Goal: Information Seeking & Learning: Learn about a topic

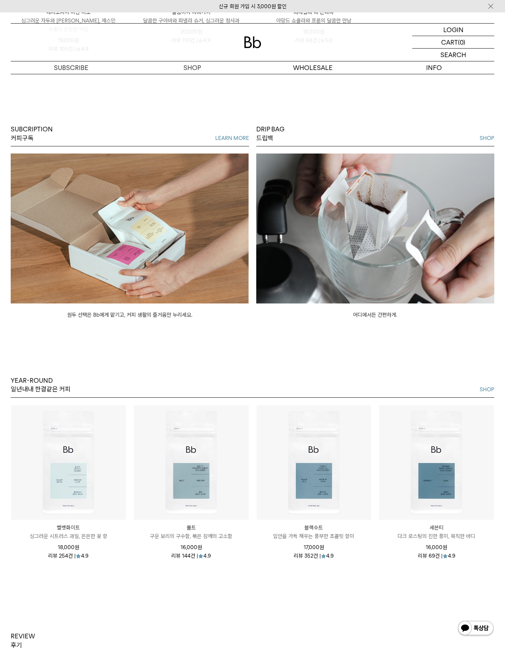
scroll to position [1374, 0]
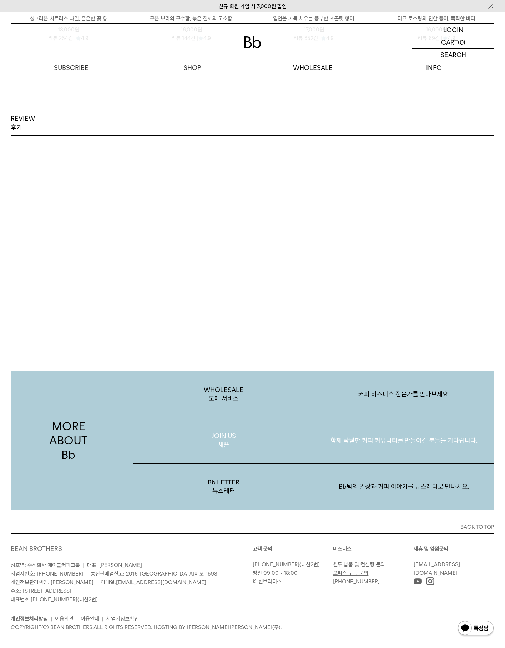
click at [416, 432] on p "함께 탁월한 커피 커뮤니티를 만들어갈 분들을 기다립니다." at bounding box center [404, 440] width 181 height 37
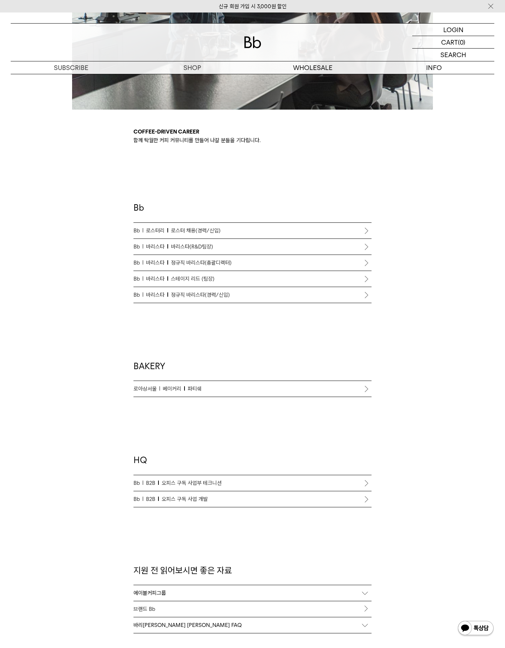
scroll to position [285, 0]
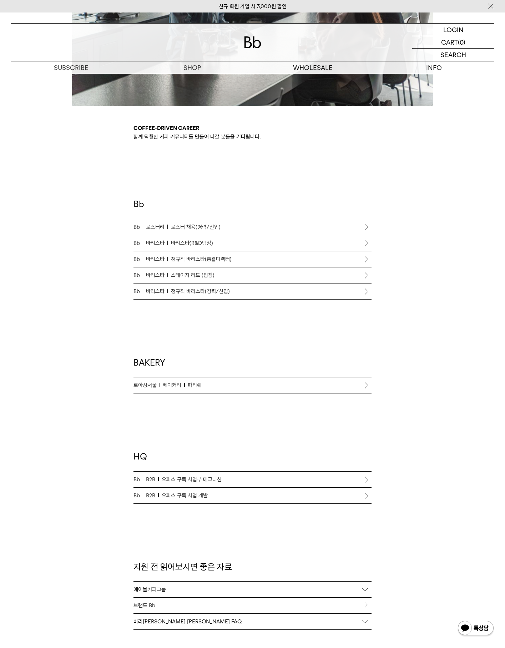
click at [352, 244] on p "Bb 바리스타 바리스타(R&D팀장)" at bounding box center [252, 243] width 238 height 9
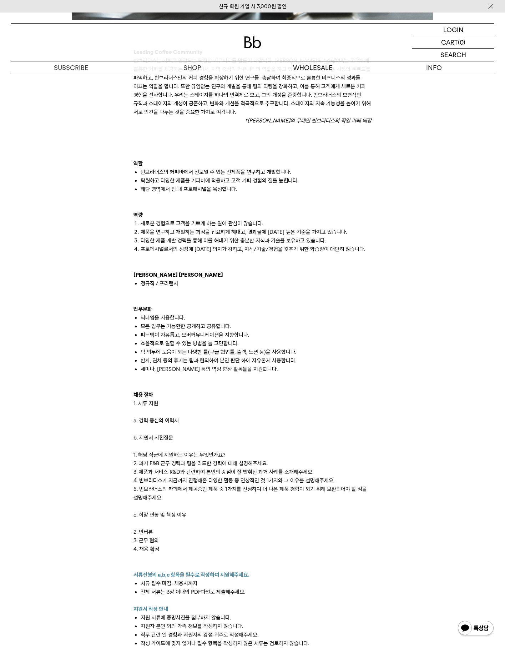
scroll to position [714, 0]
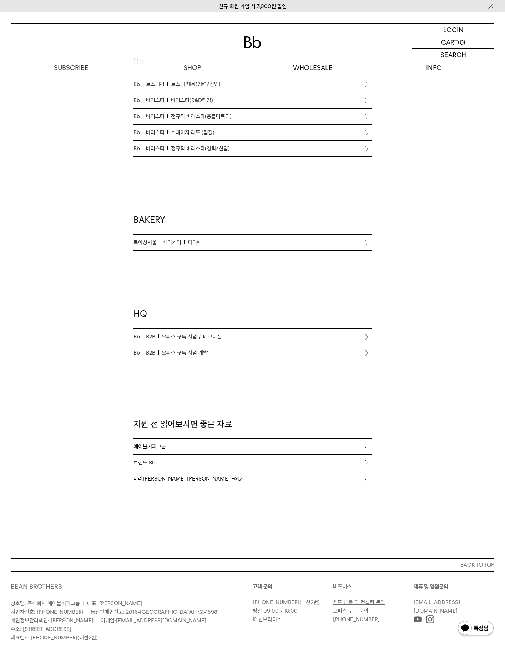
scroll to position [285, 0]
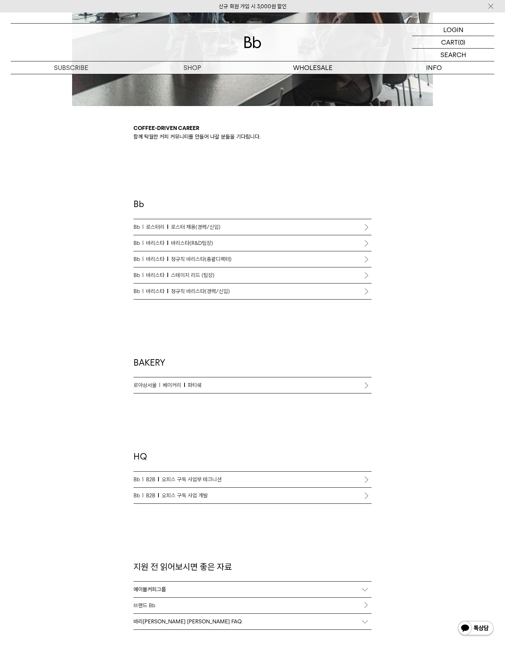
click at [344, 261] on p "Bb 바리스타 정규직 바리스타(총괄디렉터)" at bounding box center [252, 259] width 238 height 9
click at [341, 277] on p "Bb [PERSON_NAME] 리드 (팀장)" at bounding box center [252, 275] width 238 height 9
click at [211, 227] on span "로스터 채용(경력/신입)" at bounding box center [196, 227] width 50 height 9
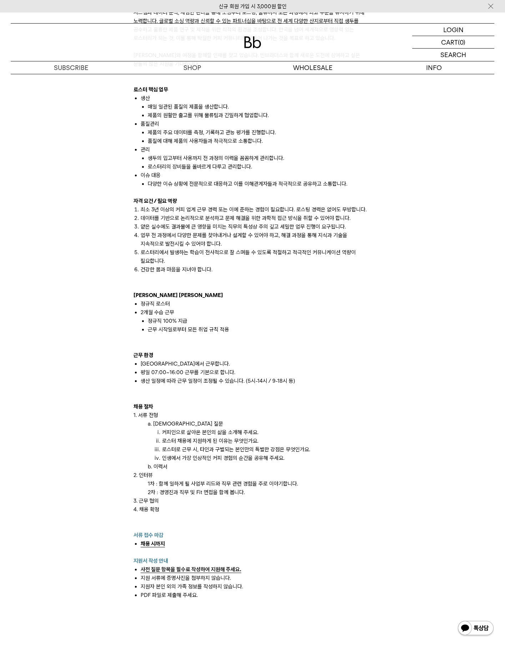
scroll to position [428, 0]
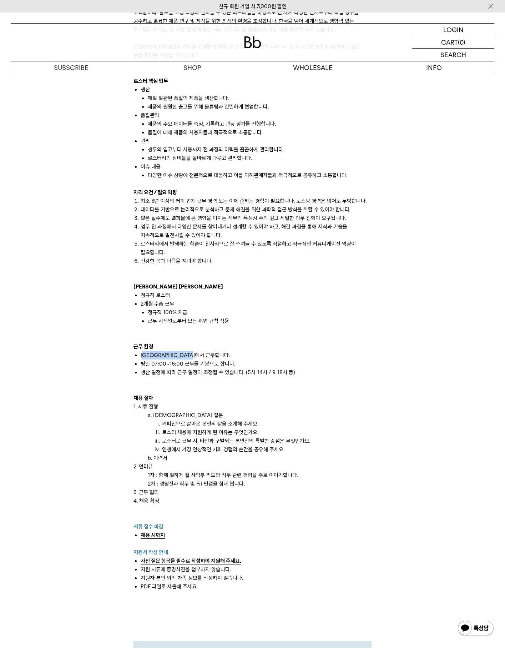
drag, startPoint x: 144, startPoint y: 354, endPoint x: 245, endPoint y: 354, distance: 101.3
click at [245, 354] on li "인천 로스터리에서 근무합니다." at bounding box center [256, 355] width 231 height 9
drag, startPoint x: 148, startPoint y: 366, endPoint x: 254, endPoint y: 368, distance: 105.6
click at [254, 368] on ul "인천 로스터리에서 근무합니다. 평일 07:00~16:00 근무를 기본으로 합니다. 생산 일정에 따라 근무 일정이 조정될 수 있습니다. (5시-…" at bounding box center [252, 364] width 238 height 26
click at [372, 394] on div "빈브라더스 로스터리는 탁월함을 추구하는 전문가들로 구성되어 있습니다. 감각에 의존하지 않고, 체계적인 시스템과 데이터 분석, 세심한 관리를 통…" at bounding box center [252, 333] width 245 height 701
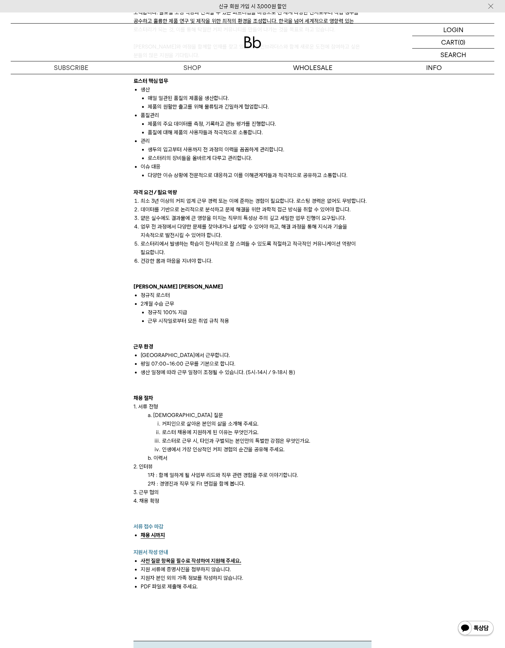
click at [372, 394] on div "빈브라더스 로스터리는 탁월함을 추구하는 전문가들로 구성되어 있습니다. 감각에 의존하지 않고, 체계적인 시스템과 데이터 분석, 세심한 관리를 통…" at bounding box center [252, 333] width 245 height 701
drag, startPoint x: 143, startPoint y: 373, endPoint x: 316, endPoint y: 373, distance: 173.1
click at [316, 373] on li "생산 일정에 따라 근무 일정이 조정될 수 있습니다. (5시-14시 / 9-18시 등)" at bounding box center [256, 372] width 231 height 9
drag, startPoint x: 166, startPoint y: 424, endPoint x: 268, endPoint y: 425, distance: 101.7
click at [268, 425] on li "커피인으로 살아온 본인의 삶을 소개해 주세요." at bounding box center [267, 423] width 210 height 9
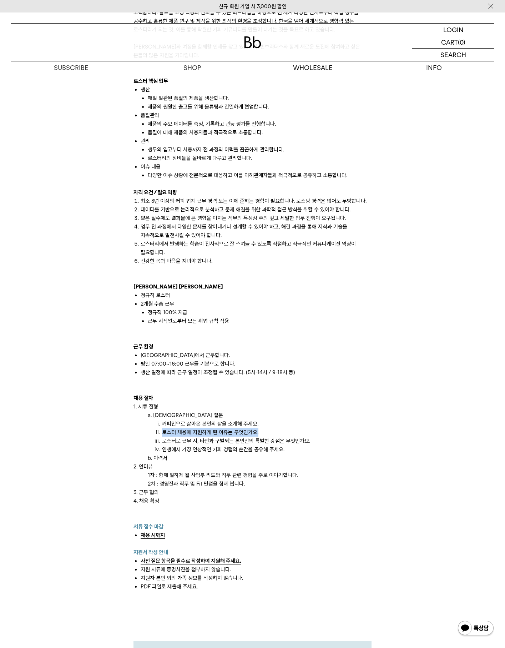
drag, startPoint x: 164, startPoint y: 432, endPoint x: 280, endPoint y: 435, distance: 116.4
click at [280, 435] on li "로스터 채용에 지원하게 된 이유는 무엇인가요." at bounding box center [267, 432] width 210 height 9
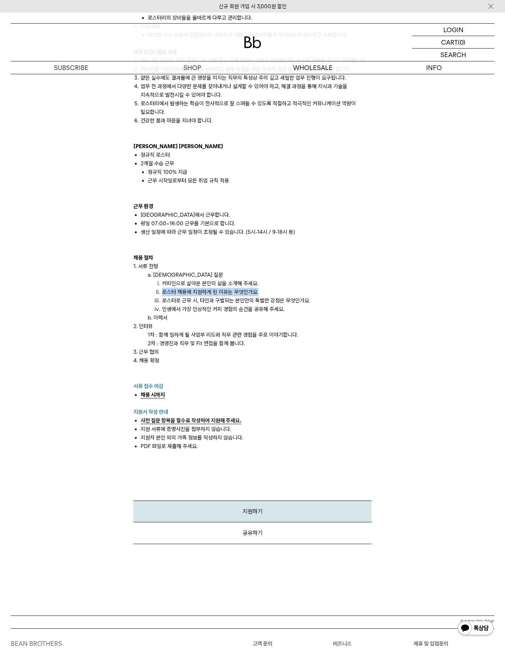
scroll to position [571, 0]
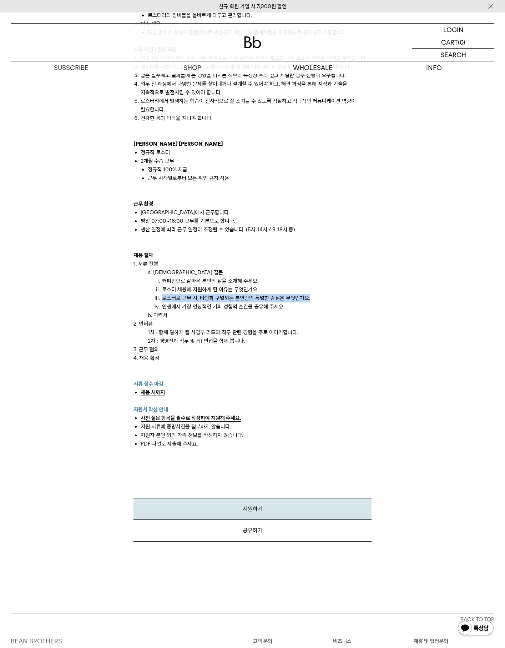
drag, startPoint x: 162, startPoint y: 298, endPoint x: 329, endPoint y: 295, distance: 167.4
click at [329, 295] on li "로스터로 근무 시, 타인과 구별되는 본인만의 특별한 강점은 무엇인가요." at bounding box center [267, 298] width 210 height 9
drag, startPoint x: 163, startPoint y: 306, endPoint x: 295, endPoint y: 305, distance: 132.4
click at [295, 305] on li "인생에서 가장 인상적인 커피 경험의 순간을 공유해 주세요." at bounding box center [267, 306] width 210 height 9
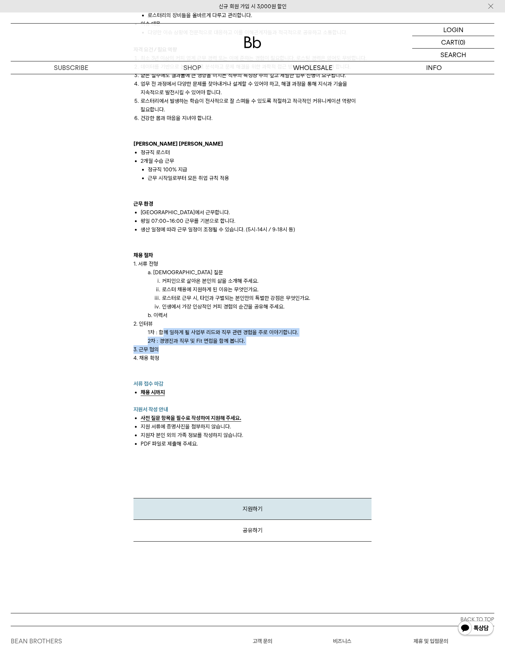
drag, startPoint x: 164, startPoint y: 335, endPoint x: 293, endPoint y: 348, distance: 130.2
click at [293, 348] on div "빈브라더스 로스터리는 탁월함을 추구하는 전문가들로 구성되어 있습니다. 감각에 의존하지 않고, 체계적인 시스템과 데이터 분석, 세심한 관리를 통…" at bounding box center [252, 144] width 238 height 608
drag, startPoint x: 293, startPoint y: 348, endPoint x: 285, endPoint y: 386, distance: 38.6
click at [286, 384] on p "서류 접수 마감" at bounding box center [252, 383] width 238 height 9
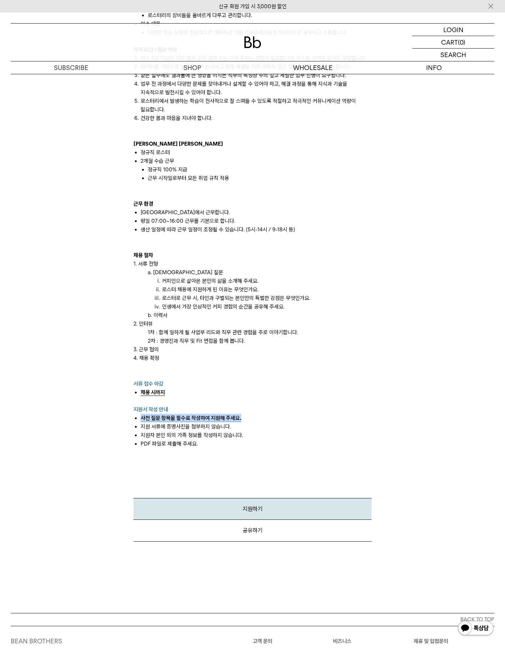
drag, startPoint x: 141, startPoint y: 416, endPoint x: 248, endPoint y: 417, distance: 107.4
click at [248, 417] on li "사전 질문 항목을 필수로 작성하여 지원해 주세요." at bounding box center [256, 418] width 231 height 9
drag, startPoint x: 137, startPoint y: 442, endPoint x: 254, endPoint y: 444, distance: 116.7
click at [254, 444] on ul "사전 질문 항목을 필수로 작성하여 지원해 주세요. 지원 서류에 증명사진을 첨부하지 않습니다. 지원자 본인 외의 가족 정보를 작성하지 않습니다.…" at bounding box center [252, 431] width 238 height 34
click at [427, 381] on div "빈브라더스 로스터리는 탁월함을 추구하는 전문가들로 구성되어 있습니다. 감각에 의존하지 않고, 체계적인 시스템과 데이터 분석, 세심한 관리를 통…" at bounding box center [252, 65] width 491 height 953
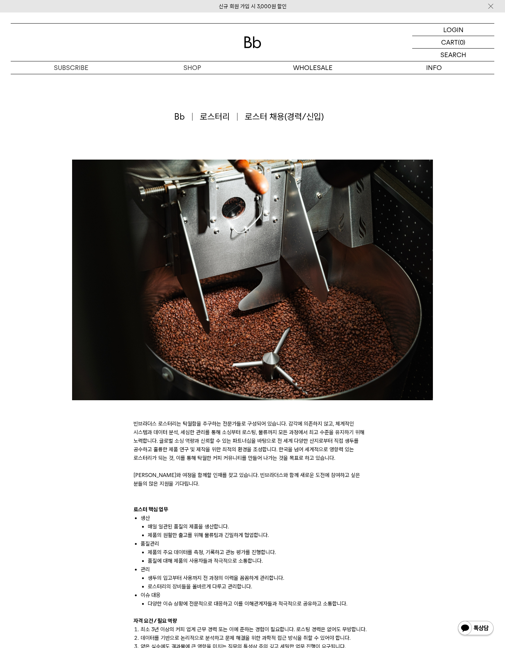
scroll to position [143, 0]
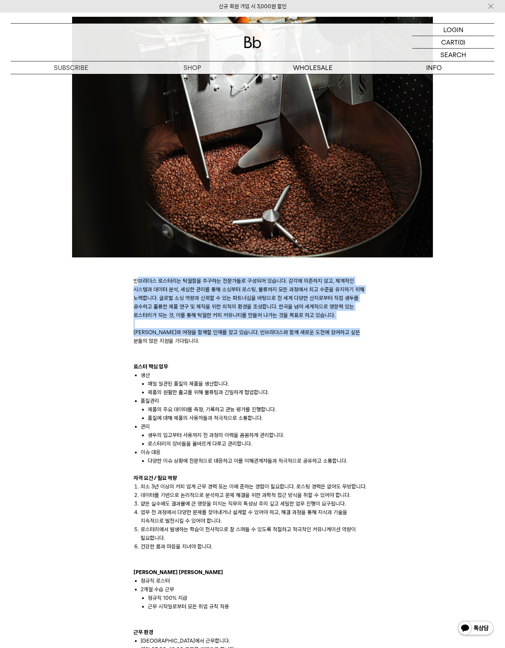
drag, startPoint x: 138, startPoint y: 280, endPoint x: 386, endPoint y: 336, distance: 253.8
click at [386, 336] on div "빈브라더스 로스터리는 탁월함을 추구하는 전문가들로 구성되어 있습니다. 감각에 의존하지 않고, 체계적인 시스템과 데이터 분석, 세심한 관리를 통…" at bounding box center [252, 493] width 491 height 953
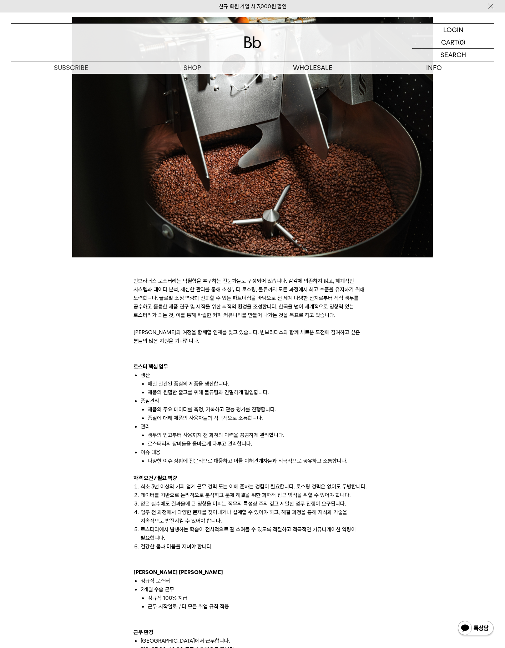
click at [371, 404] on li "품질관리" at bounding box center [256, 400] width 231 height 9
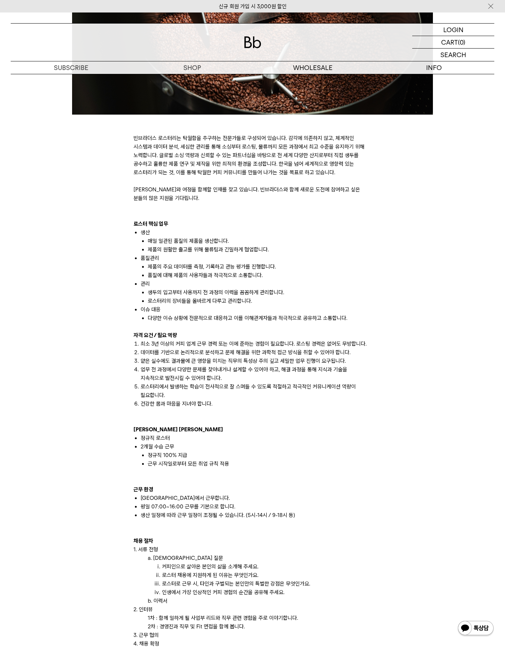
scroll to position [571, 0]
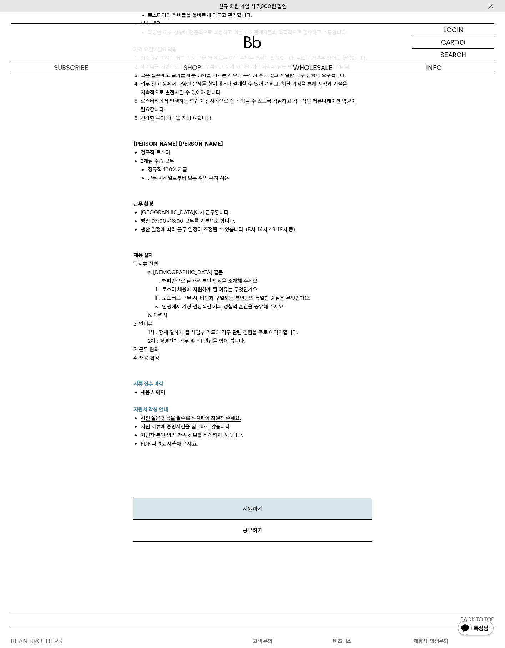
click at [371, 404] on p at bounding box center [252, 400] width 238 height 9
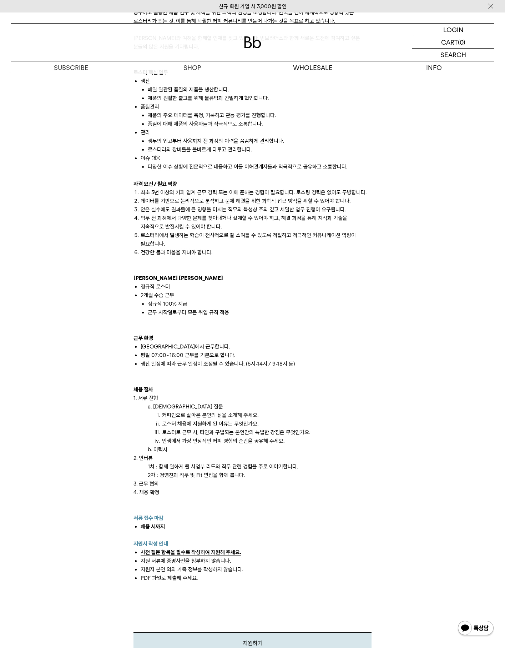
scroll to position [428, 0]
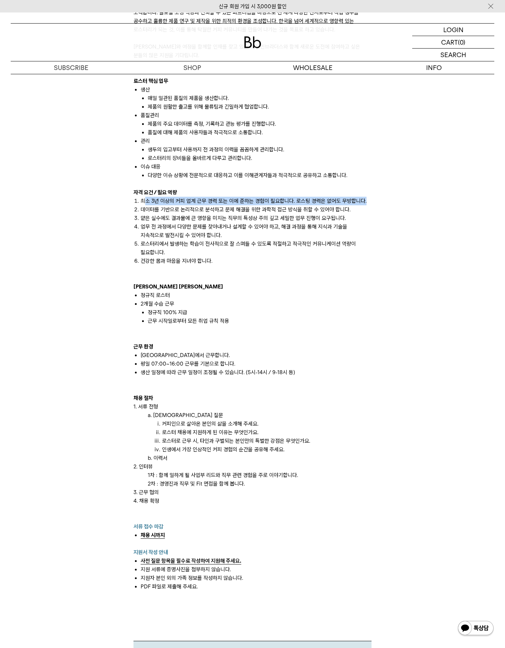
drag, startPoint x: 144, startPoint y: 202, endPoint x: 372, endPoint y: 203, distance: 228.0
click at [372, 203] on div "빈브라더스 로스터리는 탁월함을 추구하는 전문가들로 구성되어 있습니다. 감각에 의존하지 않고, 체계적인 시스템과 데이터 분석, 세심한 관리를 통…" at bounding box center [252, 333] width 245 height 701
drag, startPoint x: 142, startPoint y: 209, endPoint x: 373, endPoint y: 211, distance: 230.5
click at [373, 211] on div "빈브라더스 로스터리는 탁월함을 추구하는 전문가들로 구성되어 있습니다. 감각에 의존하지 않고, 체계적인 시스템과 데이터 분석, 세심한 관리를 통…" at bounding box center [252, 333] width 245 height 701
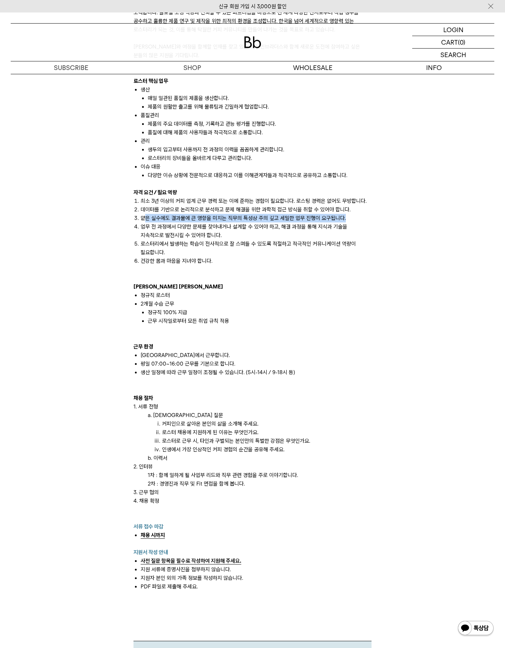
drag, startPoint x: 143, startPoint y: 217, endPoint x: 358, endPoint y: 221, distance: 214.1
click at [358, 221] on li "얕은 실수에도 결과물에 큰 영향을 미치는 직무의 특성상 주의 깊고 세밀한 업무 진행이 요구됩니다." at bounding box center [256, 218] width 231 height 9
click at [272, 267] on p at bounding box center [252, 269] width 238 height 9
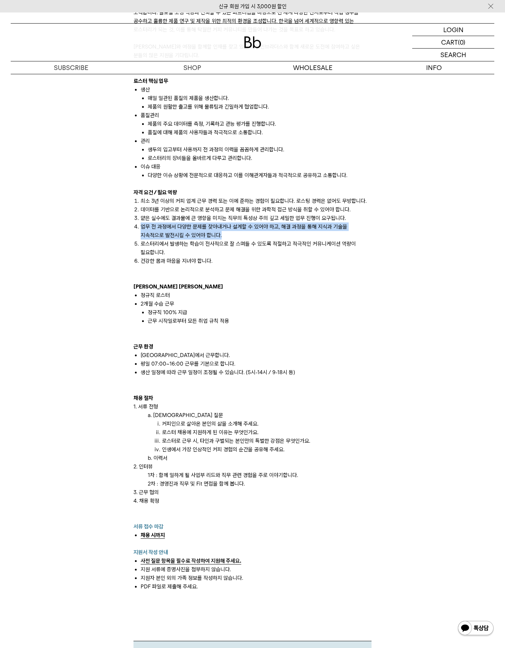
drag, startPoint x: 141, startPoint y: 226, endPoint x: 216, endPoint y: 235, distance: 75.1
click at [216, 235] on li "업무 전 과정에서 다양한 문제를 찾아내거나 설계할 수 있어야 하고, 해결 과정을 통해 지식과 기술을 지속적으로 발전시킬 수 있어야 합니다." at bounding box center [256, 230] width 231 height 17
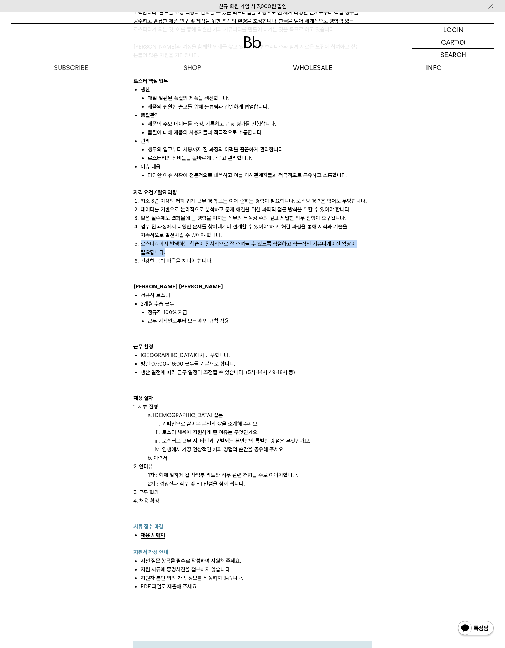
drag, startPoint x: 142, startPoint y: 242, endPoint x: 333, endPoint y: 254, distance: 190.9
click at [333, 254] on li "로스터리에서 발생하는 학습이 전사적으로 잘 스며들 수 있도록 적절하고 적극적인 커뮤니케이션 역량이 필요합니다." at bounding box center [256, 247] width 231 height 17
click at [449, 325] on div "빈브라더스 로스터리는 탁월함을 추구하는 전문가들로 구성되어 있습니다. 감각에 의존하지 않고, 체계적인 시스템과 데이터 분석, 세심한 관리를 통…" at bounding box center [252, 207] width 491 height 953
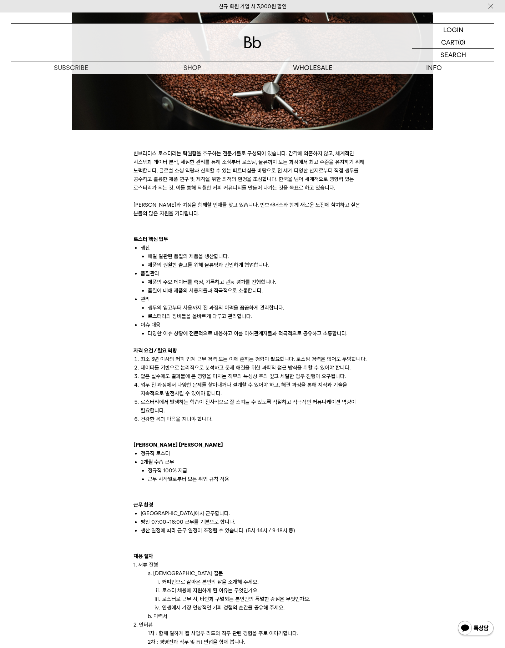
scroll to position [0, 0]
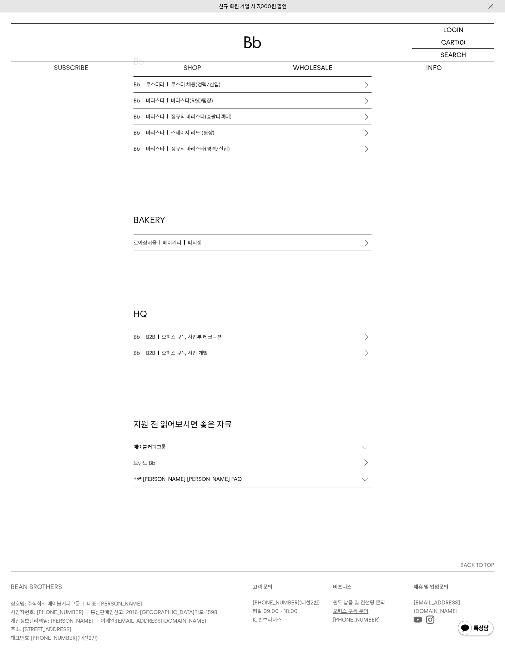
scroll to position [428, 0]
click at [290, 480] on div "바리[PERSON_NAME] [PERSON_NAME] FAQ" at bounding box center [252, 479] width 238 height 16
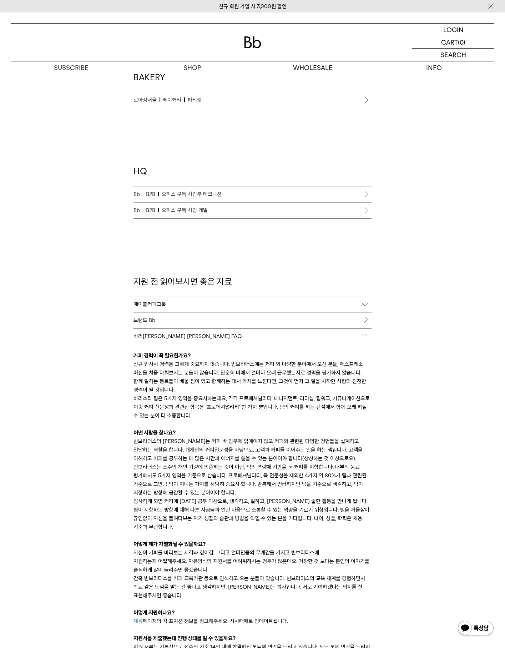
scroll to position [714, 0]
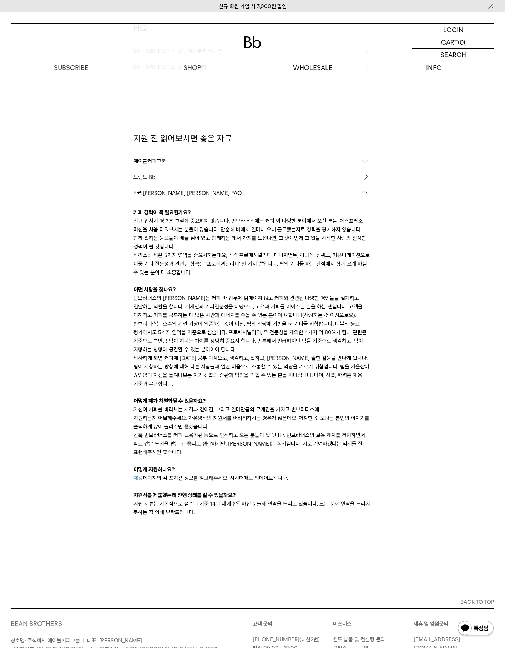
drag, startPoint x: 153, startPoint y: 219, endPoint x: 383, endPoint y: 260, distance: 233.7
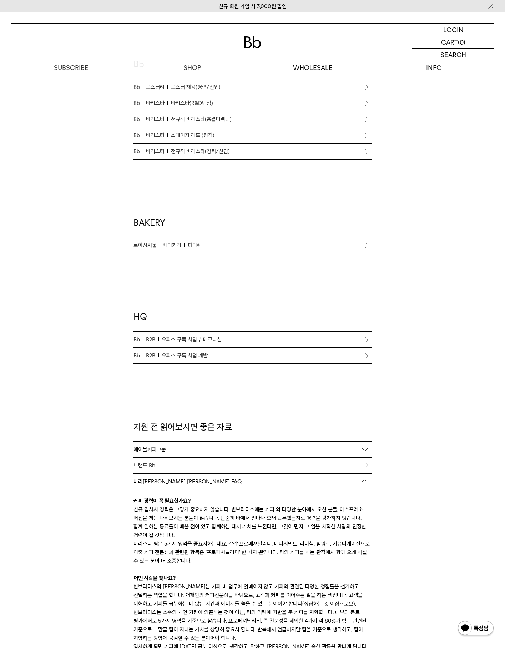
scroll to position [428, 0]
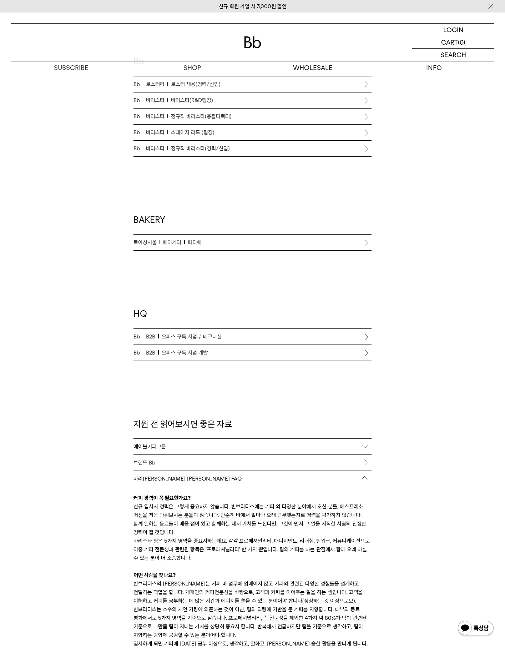
click at [370, 337] on li "Bb B2B 오피스 구독 사업부 테크니션" at bounding box center [252, 337] width 238 height 16
click at [361, 337] on li "Bb B2B 오피스 구독 사업부 테크니션" at bounding box center [252, 337] width 238 height 16
click at [264, 342] on link "Bb B2B 오피스 구독 사업부 테크니션" at bounding box center [252, 337] width 238 height 16
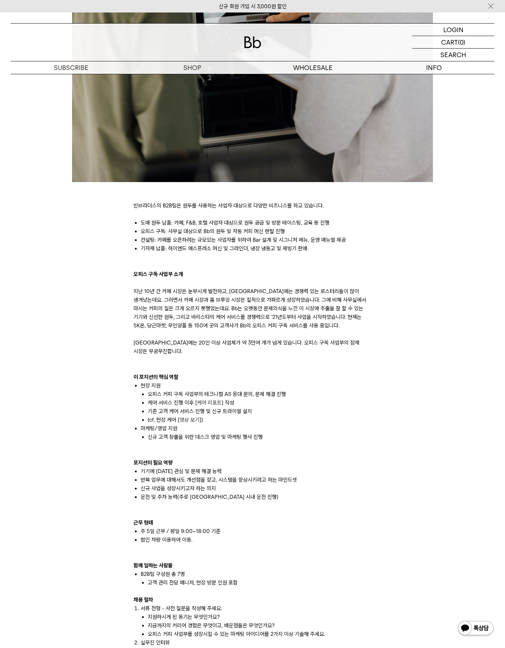
scroll to position [143, 0]
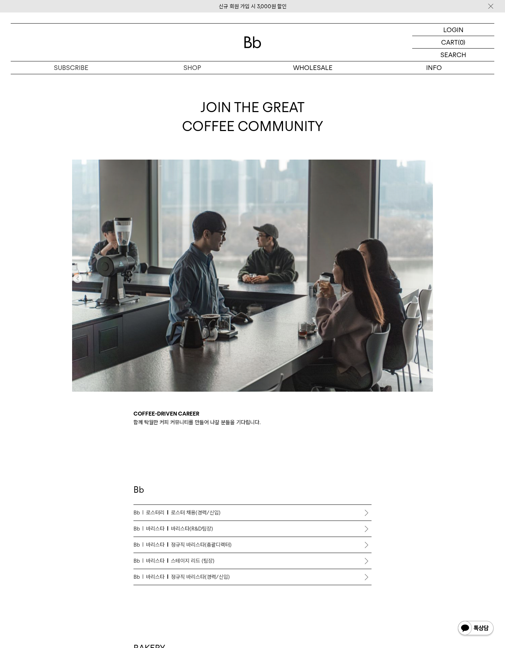
click at [284, 519] on link "Bb 로스터리 로스터 채용(경력/신입)" at bounding box center [252, 513] width 238 height 16
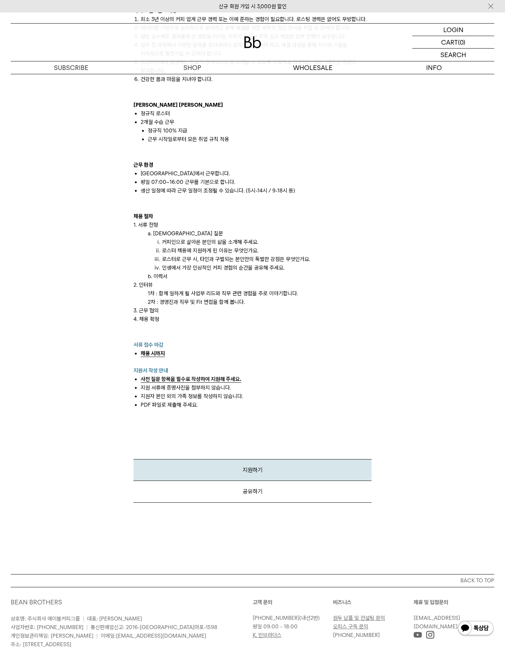
scroll to position [672, 0]
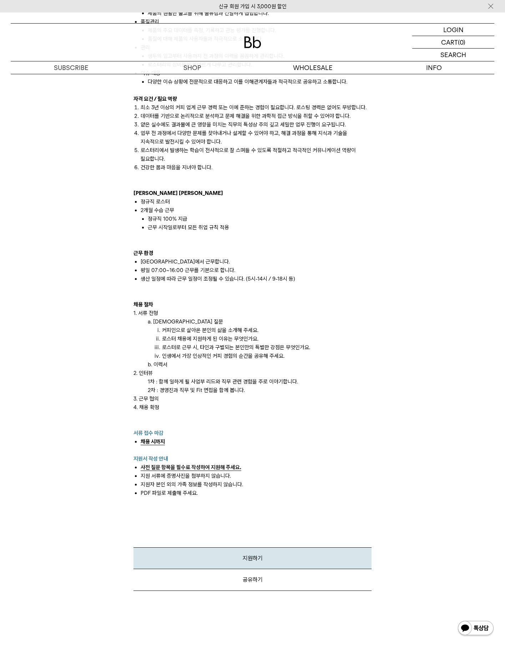
scroll to position [672, 0]
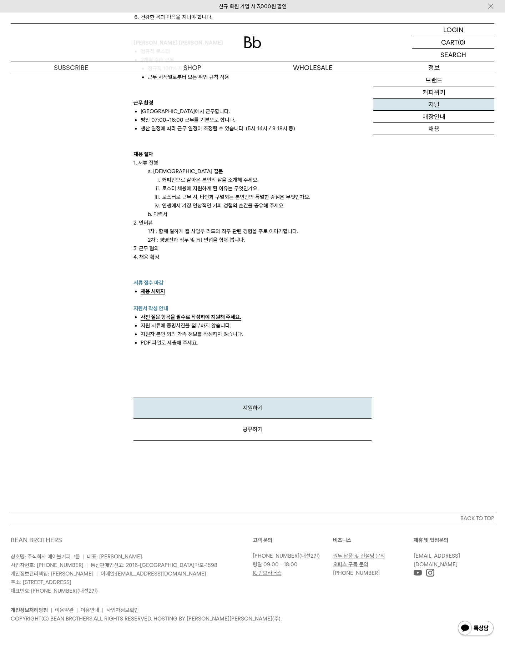
click at [452, 109] on link "저널" at bounding box center [433, 104] width 121 height 12
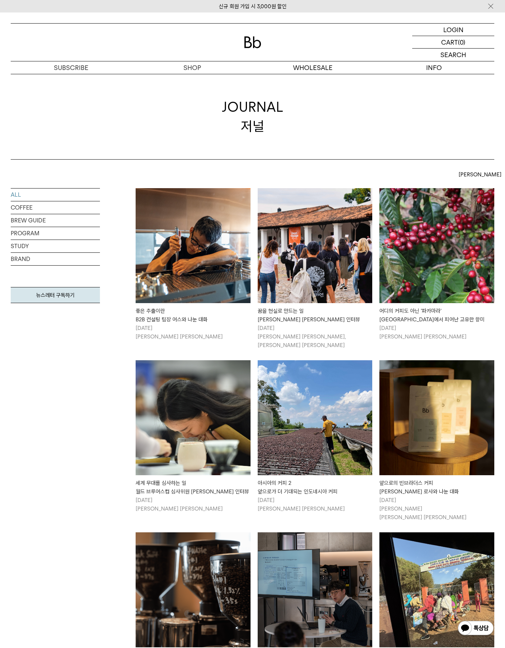
click at [195, 304] on link "좋은 추출이란 B2B 컨설팅 팀장 어스와 나눈 대화 [DATE] [PERSON_NAME] [PERSON_NAME]" at bounding box center [193, 264] width 115 height 153
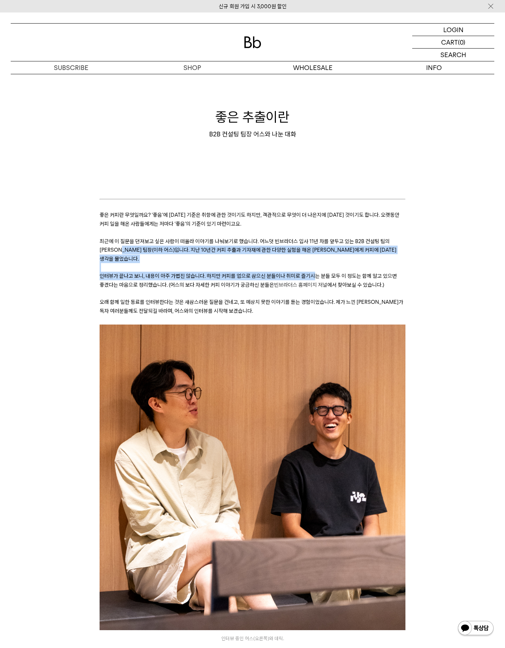
drag, startPoint x: 112, startPoint y: 250, endPoint x: 311, endPoint y: 270, distance: 200.1
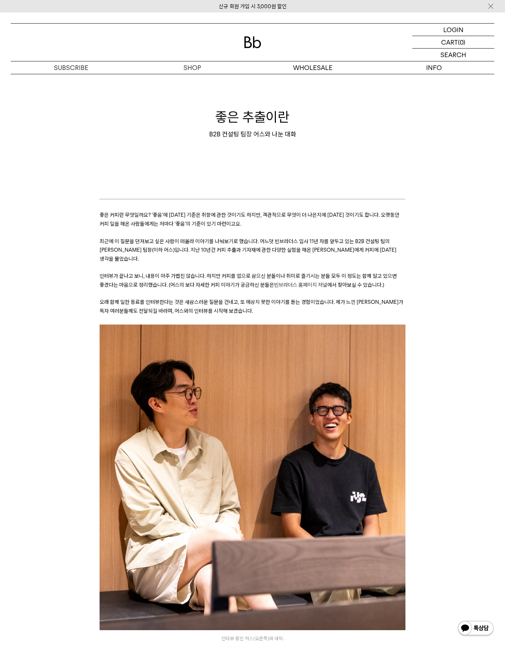
drag, startPoint x: 305, startPoint y: 241, endPoint x: 370, endPoint y: 248, distance: 65.7
click at [370, 248] on p "최근에 이 질문을 던져보고 싶은 사람이 떠올라 이야기를 나눠보기로 했습니다. 어느덧 빈브라더스 입사 11년 차를 앞두고 있는 B2B 컨설팅 팀…" at bounding box center [253, 250] width 306 height 26
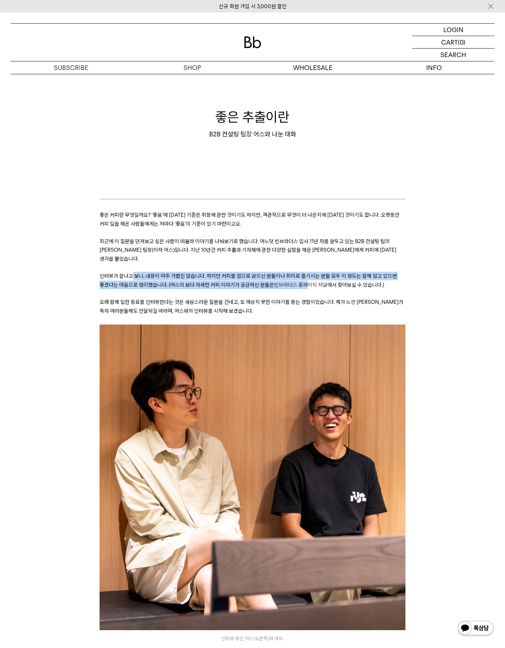
drag, startPoint x: 132, startPoint y: 268, endPoint x: 306, endPoint y: 277, distance: 174.0
click at [306, 277] on p "인터뷰가 끝나고 보니, 내용이 아주 가볍진 않습니다. 하지만 커피를 업으로 삼으신 분들이나 취미로 즐기시는 분들 모두 이 정도는 함께 알고 있…" at bounding box center [253, 280] width 306 height 17
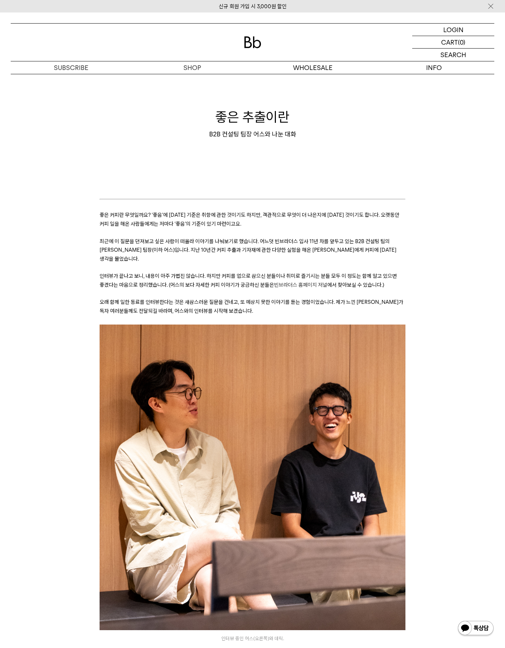
drag, startPoint x: 306, startPoint y: 277, endPoint x: 346, endPoint y: 298, distance: 45.8
click at [346, 298] on p "오래 함께 일한 동료를 인터뷰한다는 것은 새삼스러운 질문을 건네고, 또 예상치 못한 이야기를 듣는 경험이었습니다. 제가 느낀 재미가 독자 여러…" at bounding box center [253, 306] width 306 height 17
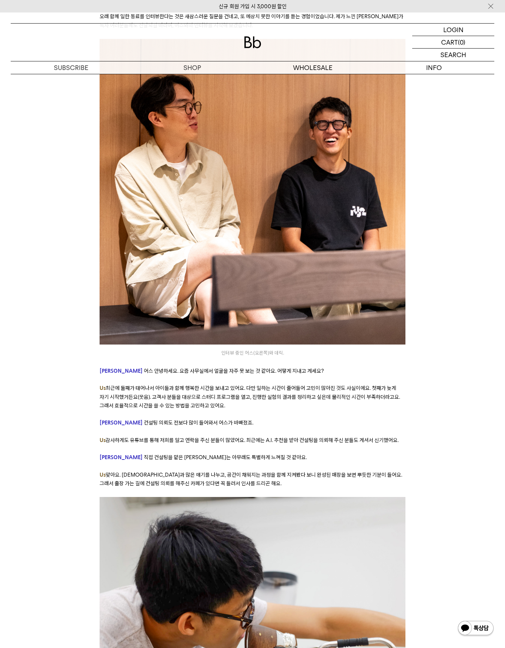
scroll to position [428, 0]
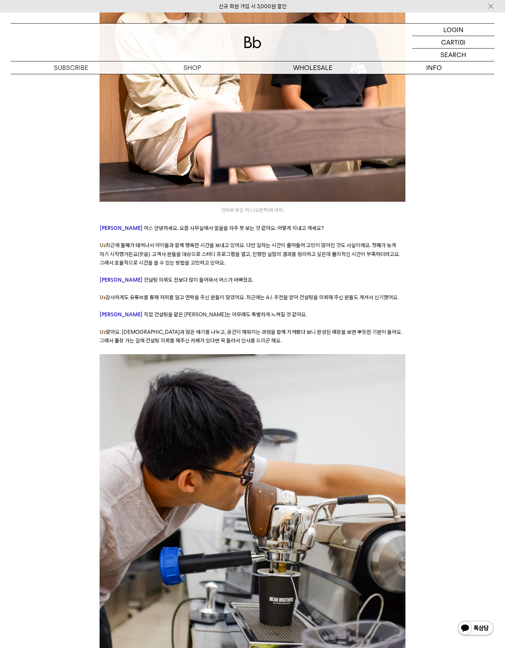
drag, startPoint x: 104, startPoint y: 236, endPoint x: 212, endPoint y: 253, distance: 109.9
click at [212, 253] on p "Us 최근에 둘째가 태어나서 아이들과 함께 행복한 시간을 보내고 있어요. 다만 일하는 시간이 줄어들어 고민이 많아진 것도 사실이에요. 첫째가 …" at bounding box center [253, 254] width 306 height 26
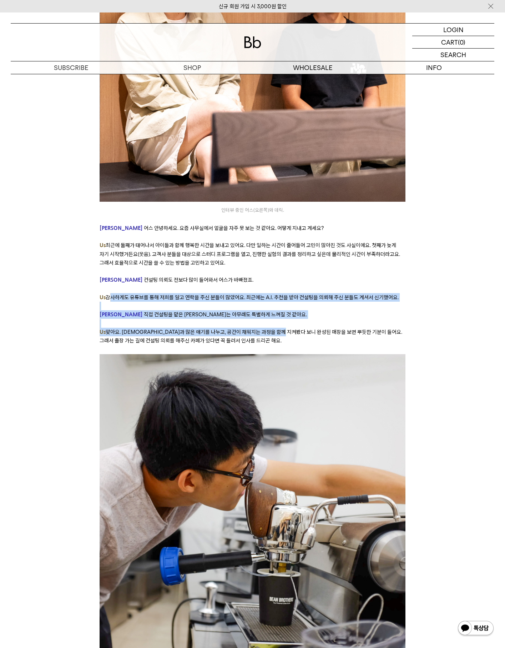
drag, startPoint x: 109, startPoint y: 285, endPoint x: 293, endPoint y: 326, distance: 188.6
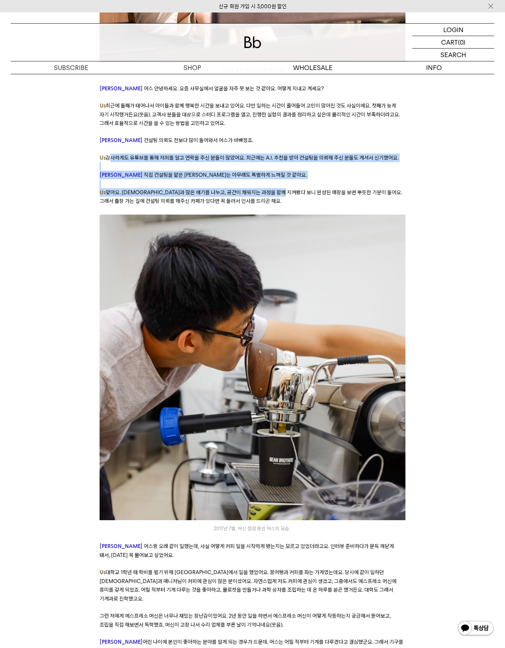
scroll to position [714, 0]
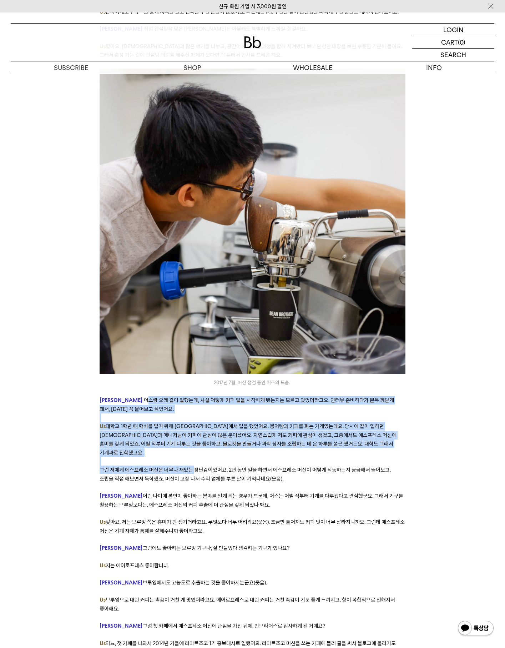
drag, startPoint x: 150, startPoint y: 420, endPoint x: 196, endPoint y: 455, distance: 57.5
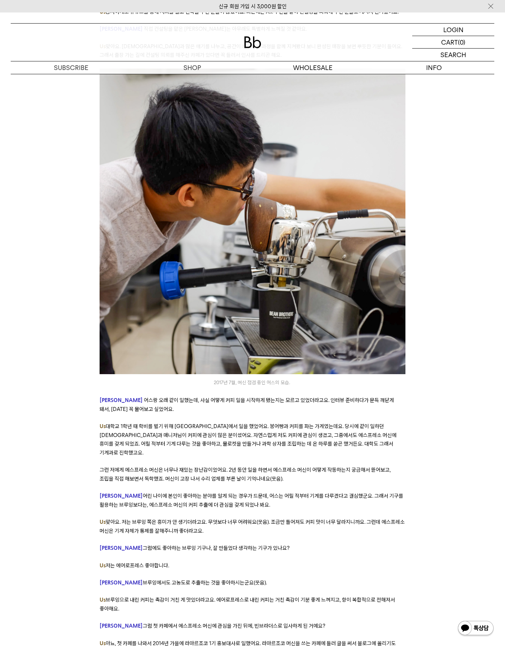
click at [284, 518] on span "맞아요. 저는 브루잉 쪽은 흥미가 안 생기더라고요. 무엇보다 너무 어려워요(웃음). 조금만 틀어져도 커피 맛이 너무 달라지니까요. 그런데 에스…" at bounding box center [252, 525] width 305 height 15
drag, startPoint x: 120, startPoint y: 461, endPoint x: 277, endPoint y: 476, distance: 157.0
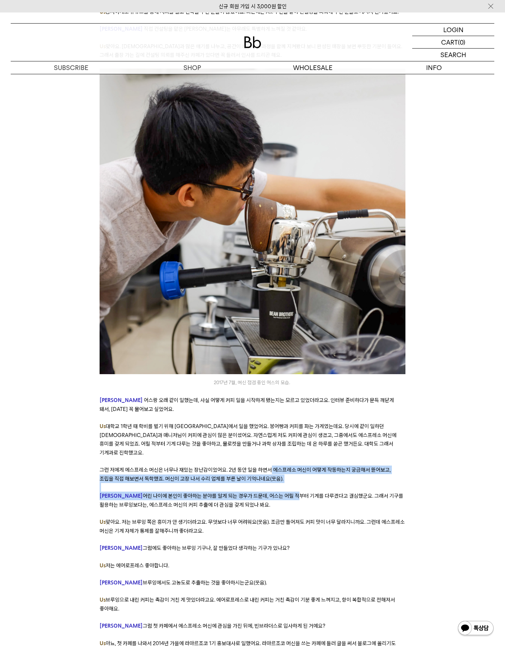
drag, startPoint x: 277, startPoint y: 476, endPoint x: 268, endPoint y: 454, distance: 23.4
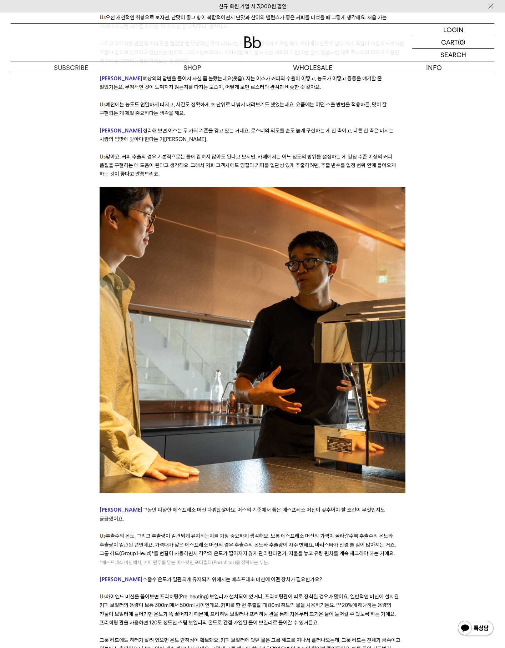
scroll to position [1713, 0]
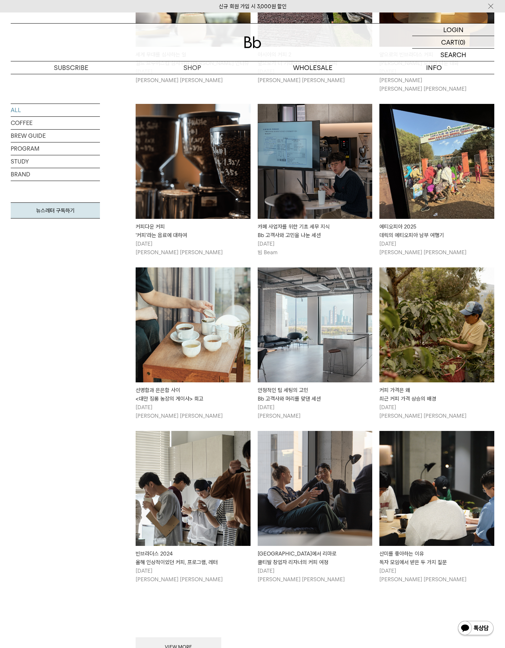
scroll to position [571, 0]
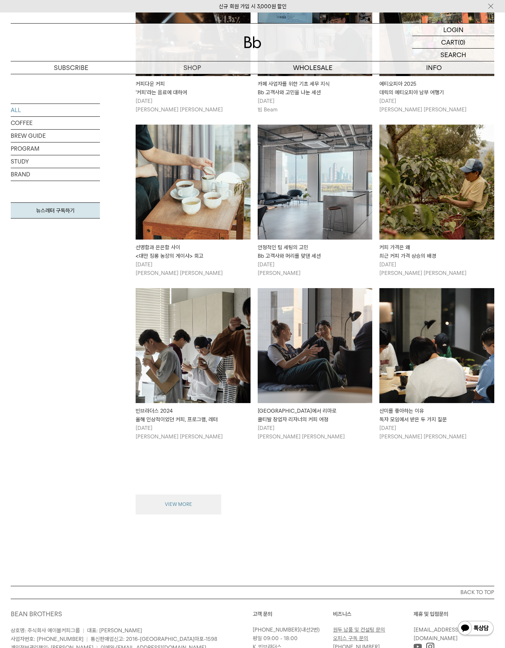
click at [199, 496] on button "VIEW MORE" at bounding box center [179, 504] width 86 height 20
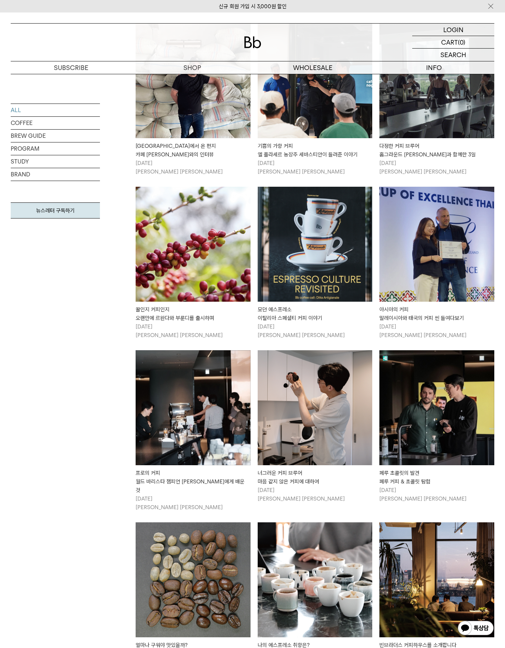
scroll to position [1453, 0]
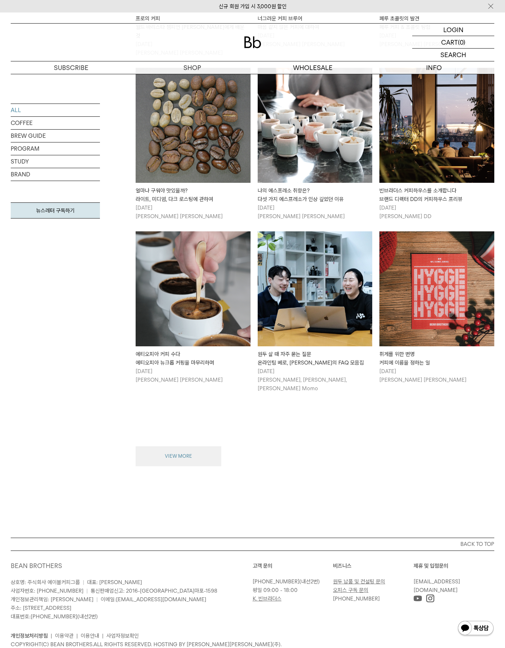
click at [196, 446] on button "VIEW MORE" at bounding box center [179, 456] width 86 height 20
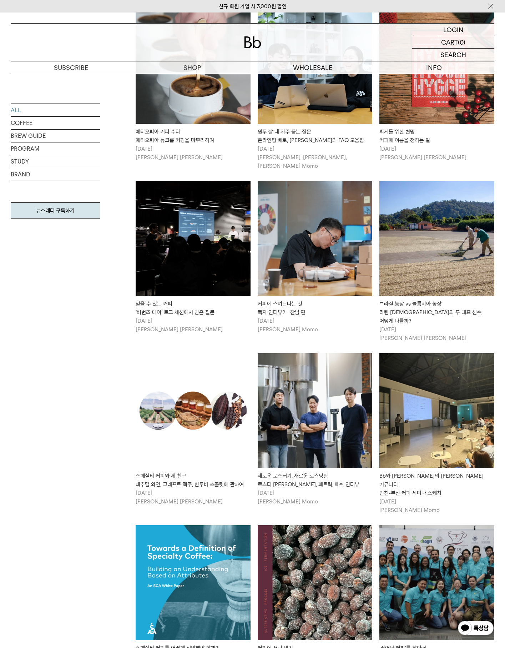
scroll to position [1676, 0]
click at [318, 471] on div "새로운 로스터기, 새로운 로스팅팀 로스터 케이브, 패트릭, 애쉬 인터뷰" at bounding box center [315, 479] width 115 height 17
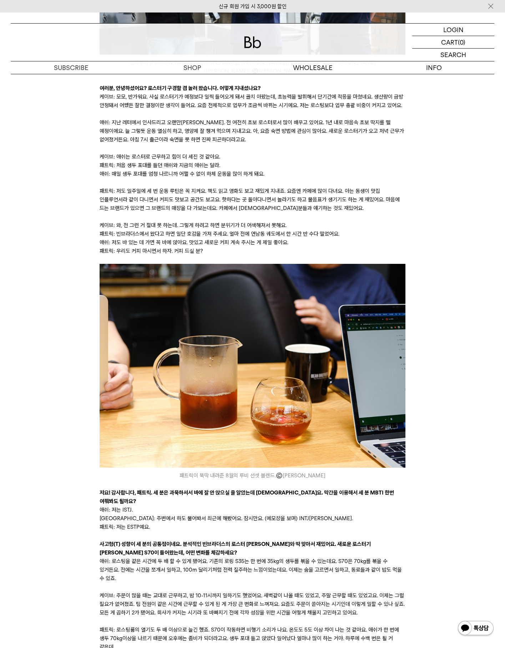
scroll to position [571, 0]
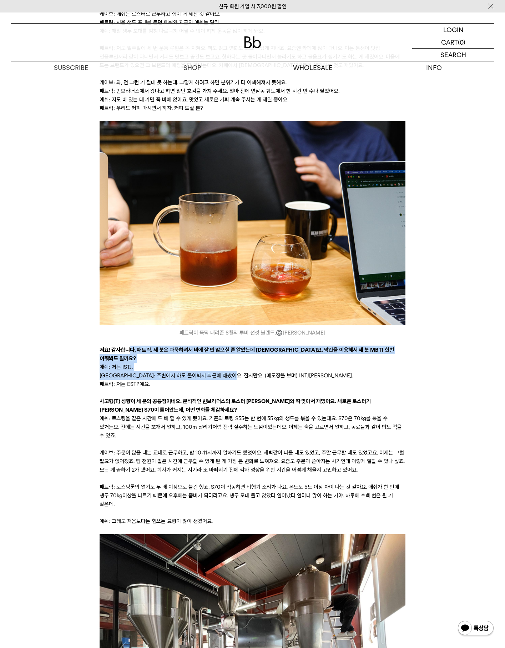
drag, startPoint x: 136, startPoint y: 343, endPoint x: 243, endPoint y: 355, distance: 107.7
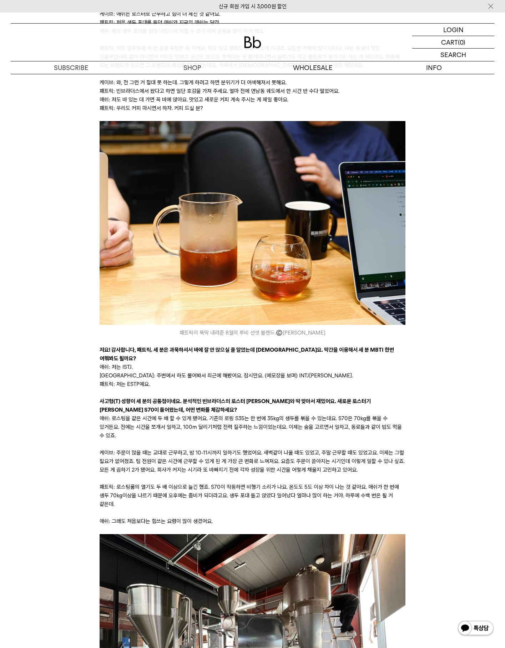
drag, startPoint x: 243, startPoint y: 355, endPoint x: 339, endPoint y: 432, distance: 123.4
click at [339, 448] on p "케이브: 주문이 많을 때는 교대로 근무하고, 밤 10-11시까지 일하기도 했었어요. 새벽같이 나올 때도 있었고, 주말 근무할 때도 있었고요. …" at bounding box center [253, 461] width 306 height 26
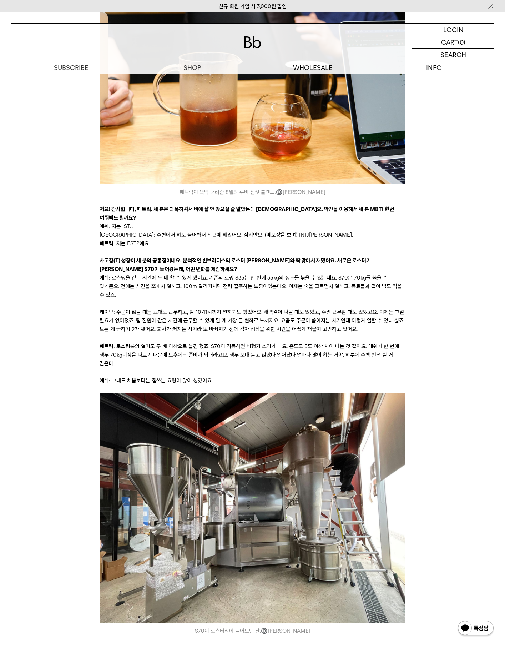
scroll to position [714, 0]
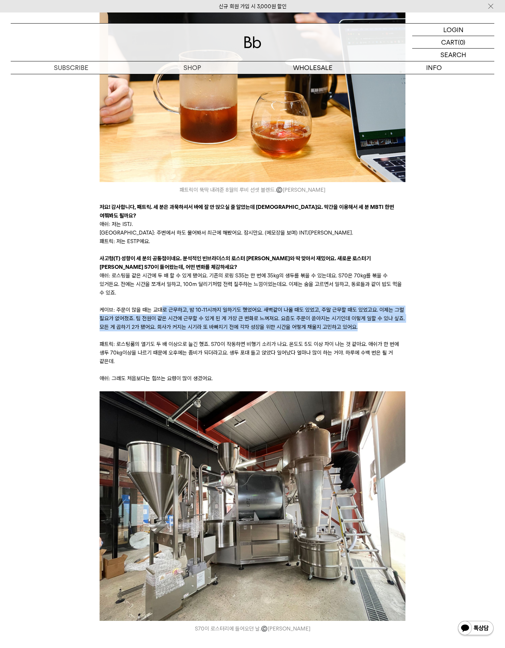
drag, startPoint x: 162, startPoint y: 285, endPoint x: 420, endPoint y: 298, distance: 258.3
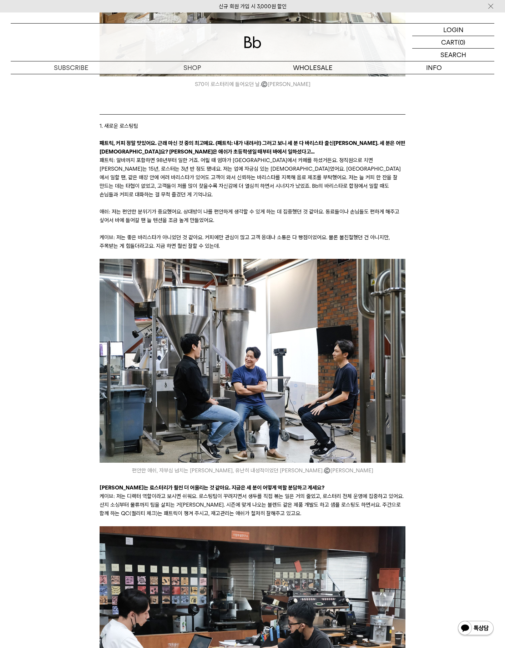
scroll to position [1285, 0]
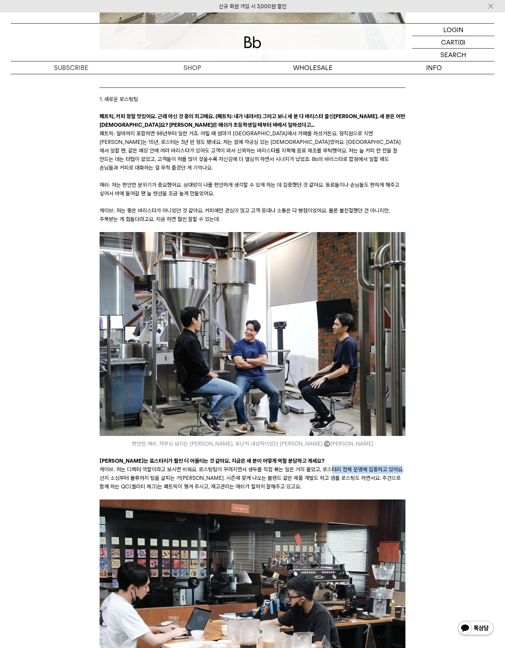
drag, startPoint x: 338, startPoint y: 422, endPoint x: 398, endPoint y: 429, distance: 60.3
click at [398, 465] on p "케이브: 저는 디렉터 역할이라고 보시면 쉬워요. 로스팅팀이 꾸려지면서 생두를 직접 볶는 일은 거의 줄었고, 로스터리 전체 운영에 집중하고 있어…" at bounding box center [253, 478] width 306 height 26
drag, startPoint x: 103, startPoint y: 435, endPoint x: 385, endPoint y: 438, distance: 281.6
click at [385, 465] on p "케이브: 저는 디렉터 역할이라고 보시면 쉬워요. 로스팅팀이 꾸려지면서 생두를 직접 볶는 일은 거의 줄었고, 로스터리 전체 운영에 집중하고 있어…" at bounding box center [253, 478] width 306 height 26
drag, startPoint x: 108, startPoint y: 446, endPoint x: 298, endPoint y: 446, distance: 189.1
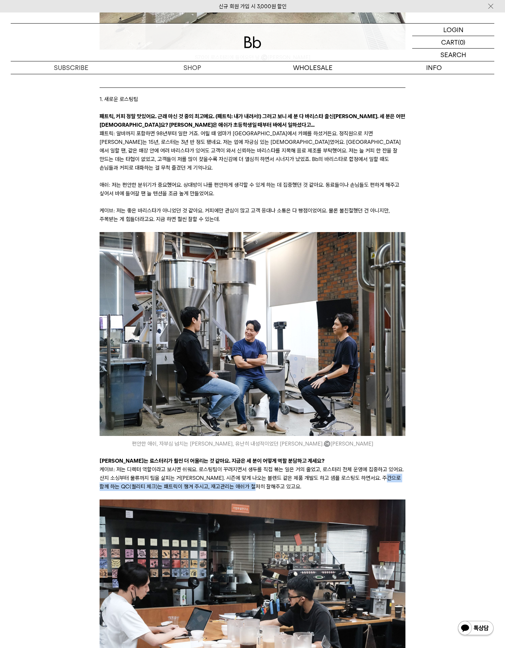
click at [298, 465] on p "케이브: 저는 디렉터 역할이라고 보시면 쉬워요. 로스팅팀이 꾸려지면서 생두를 직접 볶는 일은 거의 줄었고, 로스터리 전체 운영에 집중하고 있어…" at bounding box center [253, 478] width 306 height 26
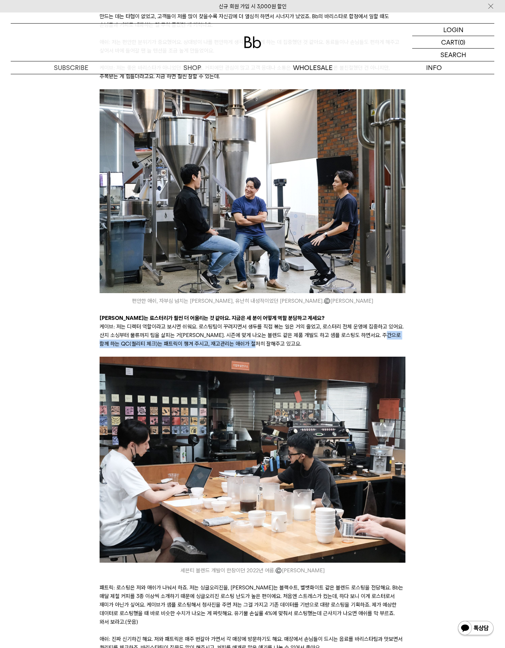
scroll to position [1570, 0]
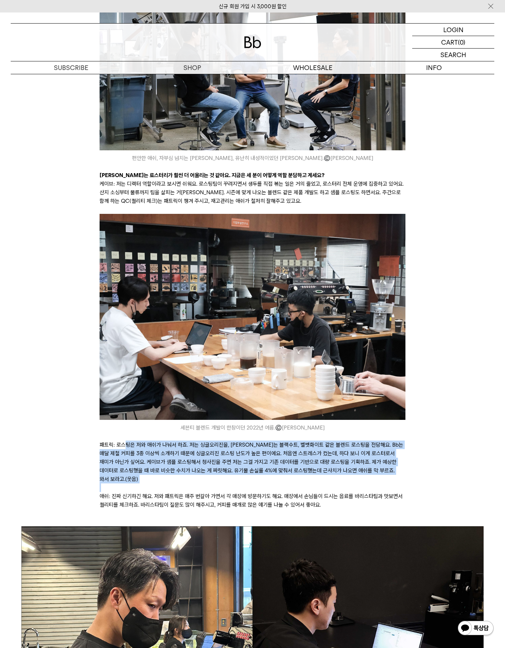
drag, startPoint x: 123, startPoint y: 405, endPoint x: 392, endPoint y: 434, distance: 270.6
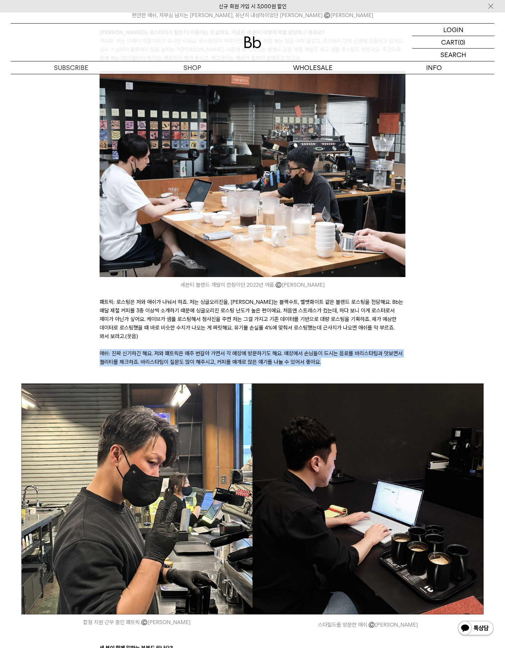
drag, startPoint x: 101, startPoint y: 303, endPoint x: 352, endPoint y: 315, distance: 251.2
click at [352, 349] on p "애쉬: 진짜 신기하긴 해요. 저와 패트릭은 매주 번갈아 가면서 각 매장에 방문하기도 해요. 매장에서 손님들이 드시는 음료를 바리스타팀과 맛보면…" at bounding box center [253, 357] width 306 height 17
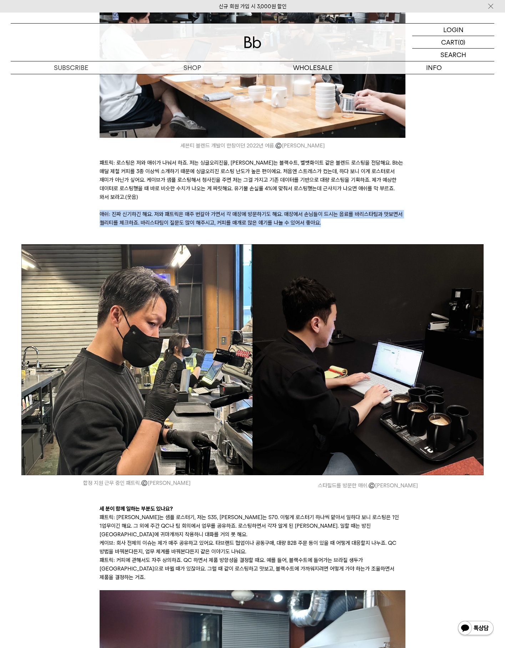
scroll to position [1856, 0]
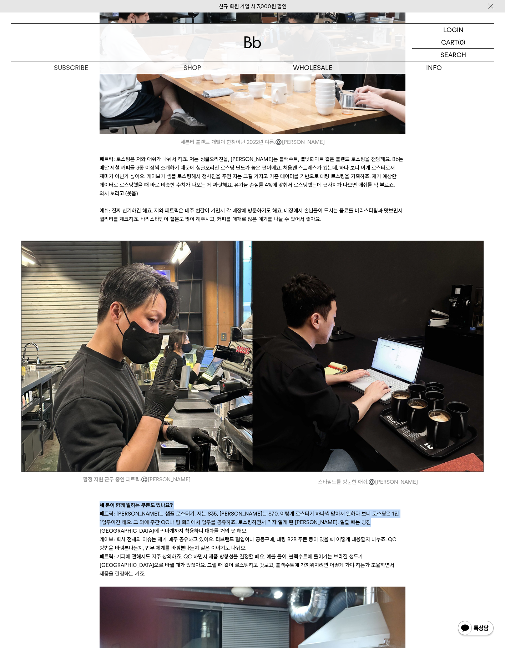
drag, startPoint x: 103, startPoint y: 455, endPoint x: 402, endPoint y: 471, distance: 299.8
click at [402, 471] on div "안녕하세요, 독자님. 에디터 모모입니다. 건강한 커피 생활 즐기고 계신가요? 선선한 바람처럼 로스터리에도 반가운 변화가 생겼다는 소식이 들려왔…" at bounding box center [253, 523] width 306 height 4377
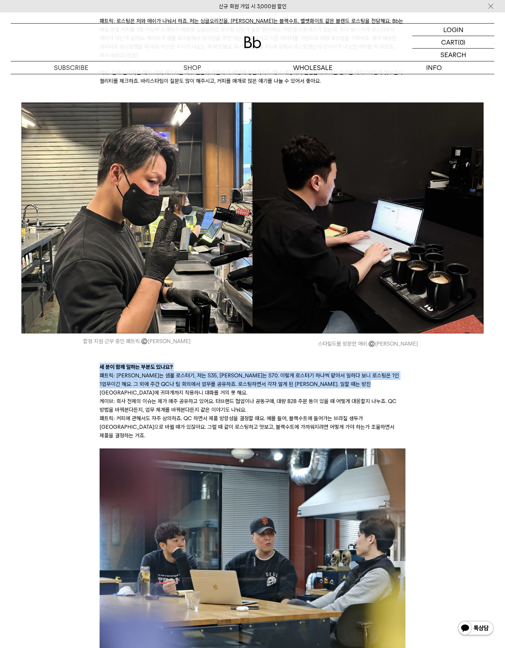
scroll to position [1998, 0]
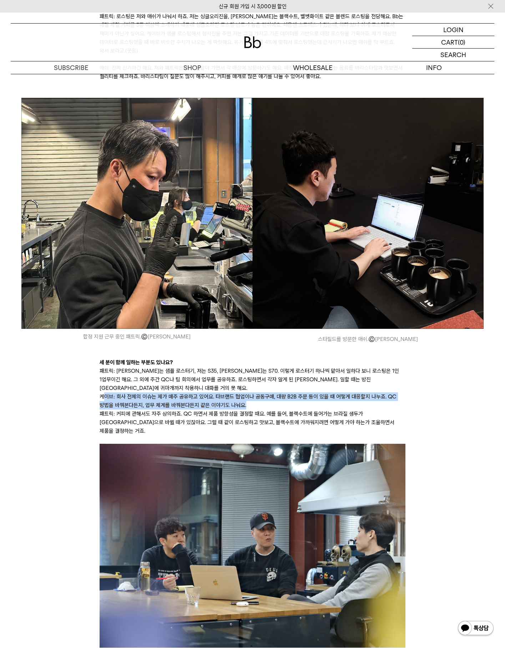
drag, startPoint x: 105, startPoint y: 346, endPoint x: 404, endPoint y: 353, distance: 299.1
click at [404, 392] on p "케이브: 회사 전체의 이슈는 제가 매주 공유하고 있어요. 타브랜드 협업이나 공동구매, 대량 B2B 주문 등이 있을 때 어떻게 대응할지 나누죠.…" at bounding box center [253, 400] width 306 height 17
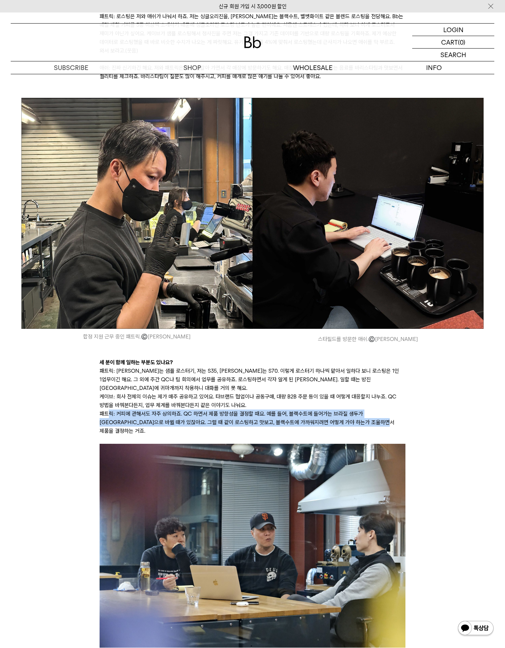
drag, startPoint x: 111, startPoint y: 365, endPoint x: 414, endPoint y: 371, distance: 303.0
click at [414, 371] on div "안녕하세요, 독자님. 에디터 모모입니다. 건강한 커피 생활 즐기고 계신가요? 선선한 바람처럼 로스터리에도 반가운 변화가 생겼다는 소식이 들려왔…" at bounding box center [252, 466] width 469 height 4554
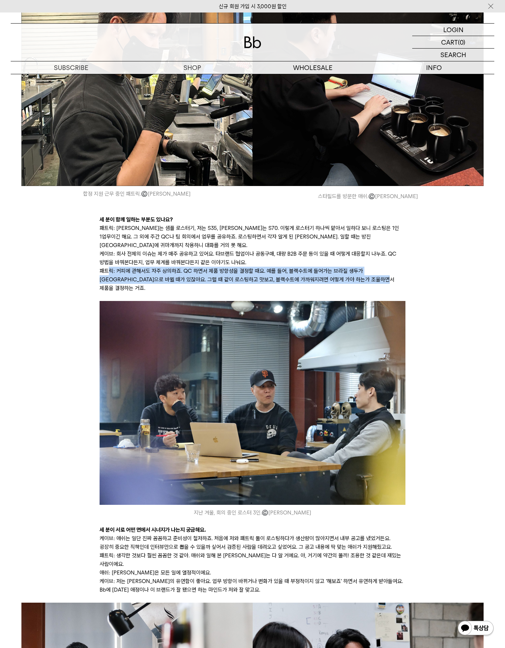
scroll to position [2284, 0]
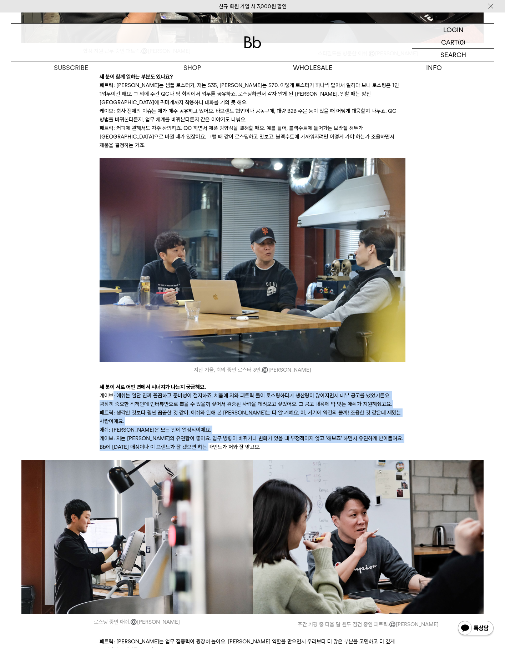
drag, startPoint x: 114, startPoint y: 336, endPoint x: 360, endPoint y: 380, distance: 250.1
click at [360, 380] on div "안녕하세요, 독자님. 에디터 모모입니다. 건강한 커피 생활 즐기고 계신가요? 선선한 바람처럼 로스터리에도 반가운 변화가 생겼다는 소식이 들려왔…" at bounding box center [253, 94] width 306 height 4377
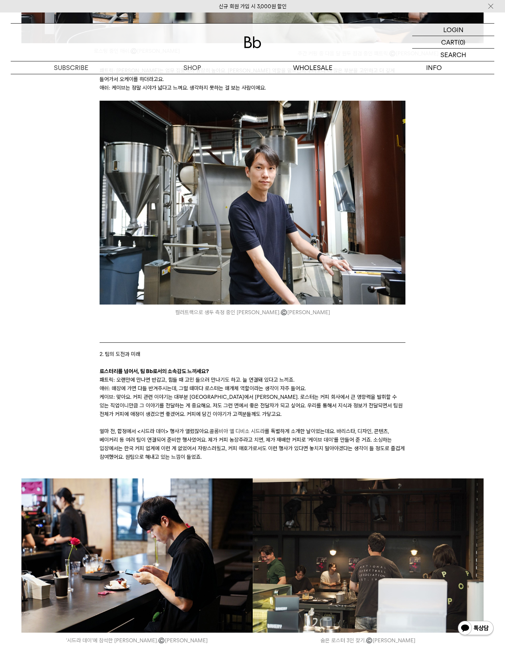
scroll to position [2855, 0]
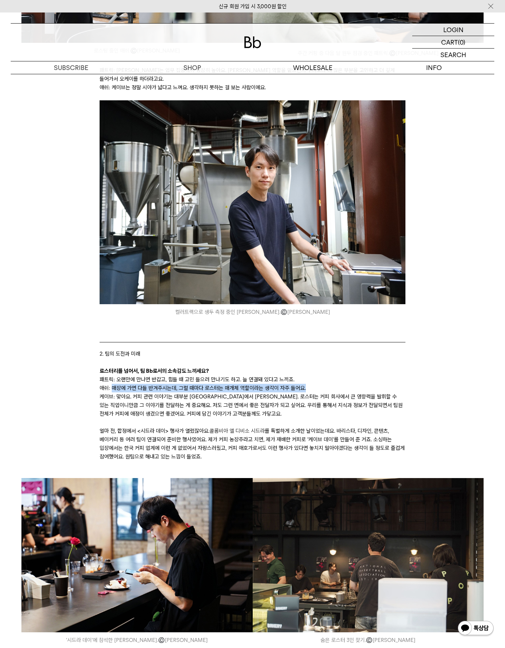
drag, startPoint x: 113, startPoint y: 314, endPoint x: 398, endPoint y: 313, distance: 284.8
click at [398, 384] on p "애쉬: 매장에 가면 다들 반겨주시는데, 그럴 때마다 로스터는 매개체 역할이라는 생각이 자주 들어요." at bounding box center [253, 388] width 306 height 9
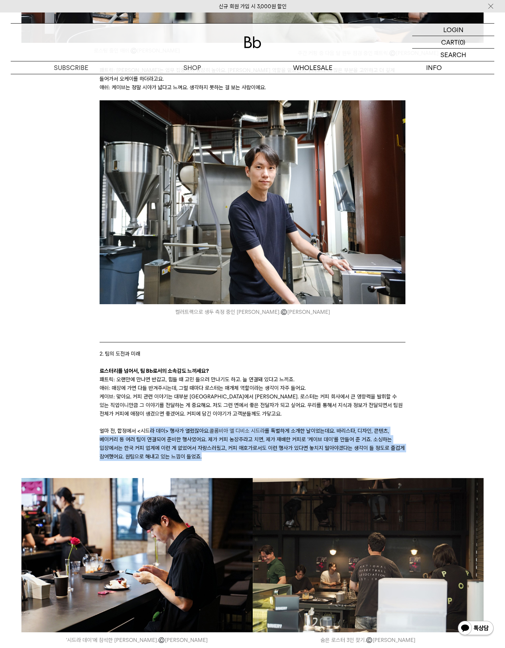
drag, startPoint x: 150, startPoint y: 357, endPoint x: 430, endPoint y: 385, distance: 281.5
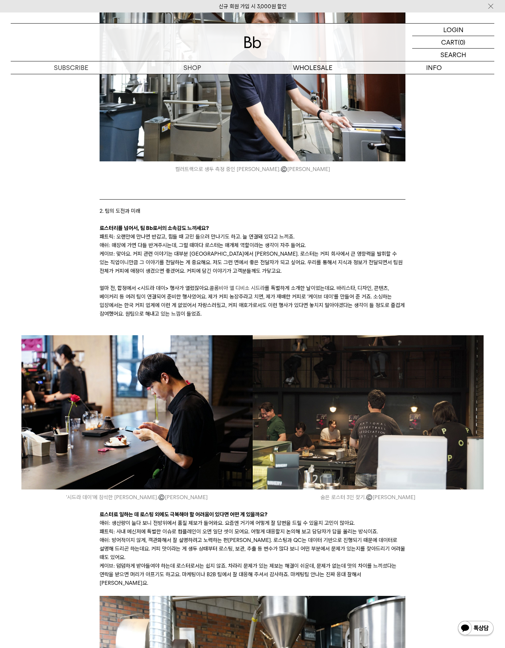
scroll to position [3140, 0]
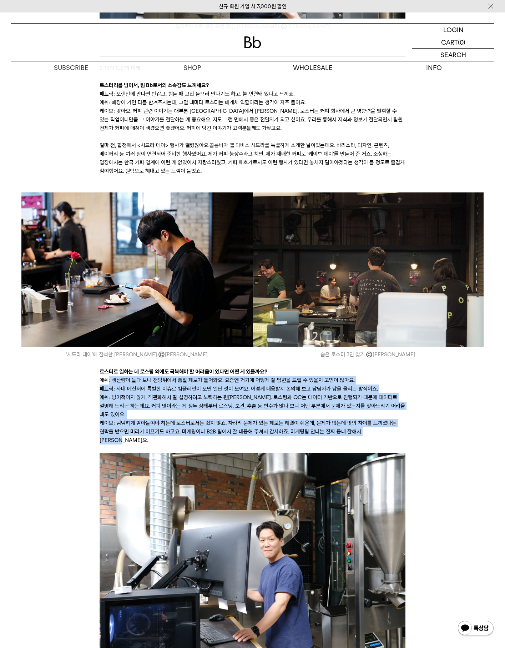
drag, startPoint x: 109, startPoint y: 307, endPoint x: 399, endPoint y: 352, distance: 293.3
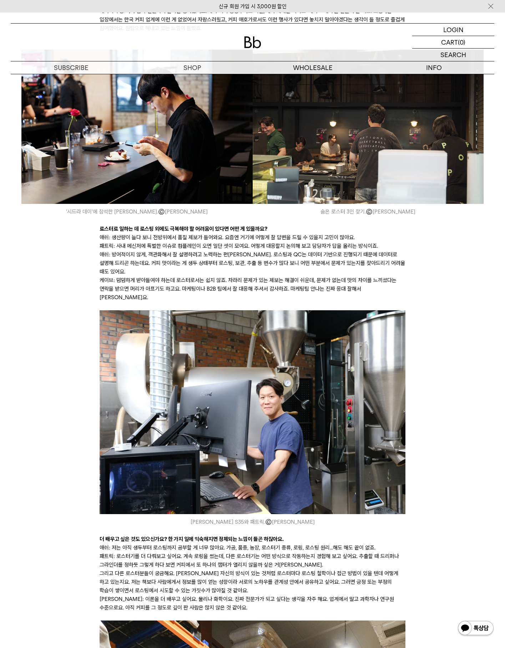
scroll to position [3426, 0]
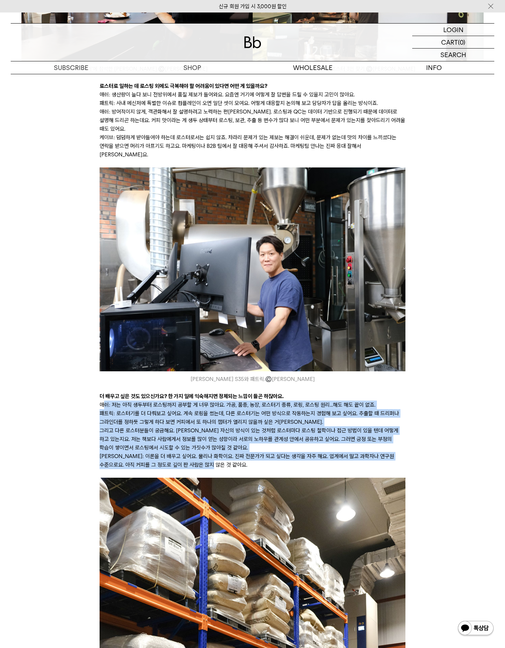
drag, startPoint x: 104, startPoint y: 315, endPoint x: 370, endPoint y: 371, distance: 271.7
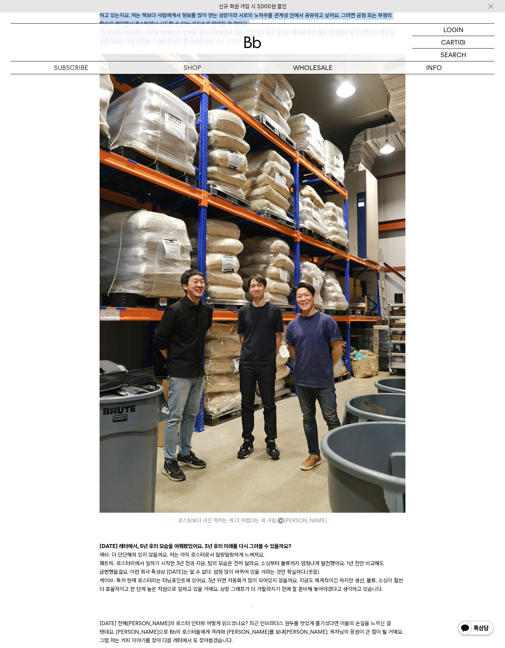
scroll to position [3712, 0]
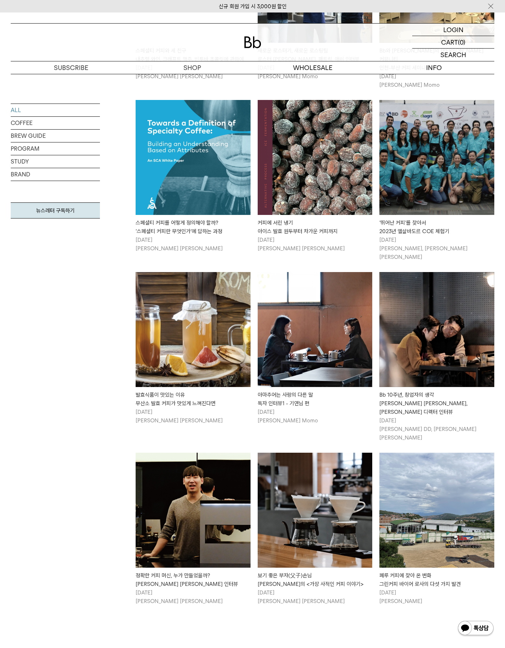
scroll to position [2104, 0]
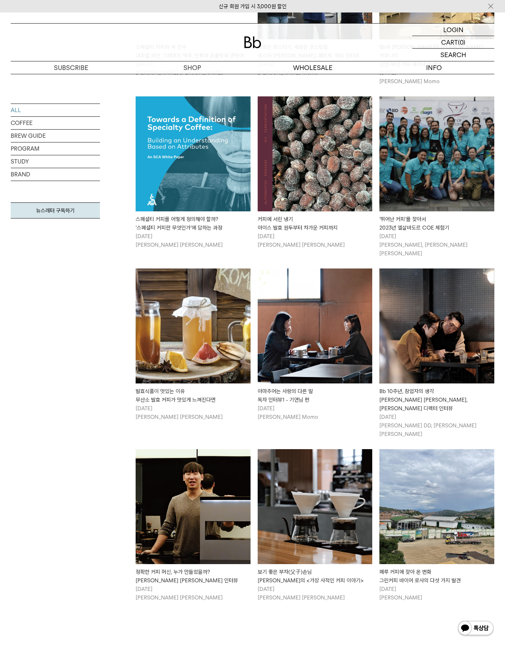
click at [436, 387] on div "Bb 10주년, 창업자의 생각 박성호 대표, 성훈식 디렉터 인터뷰" at bounding box center [436, 400] width 115 height 26
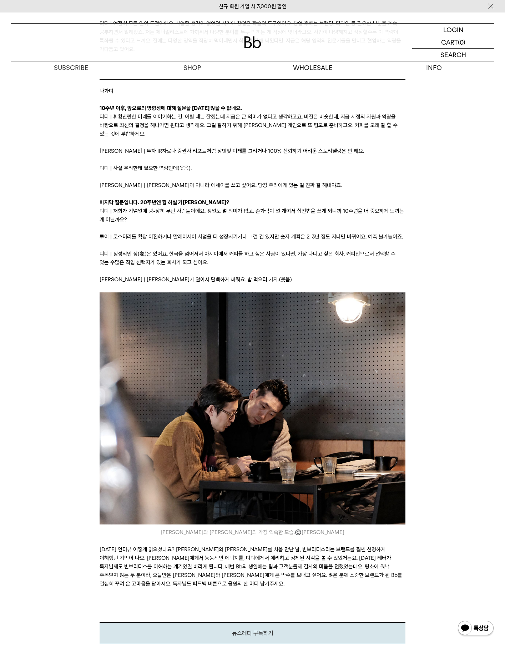
scroll to position [4953, 0]
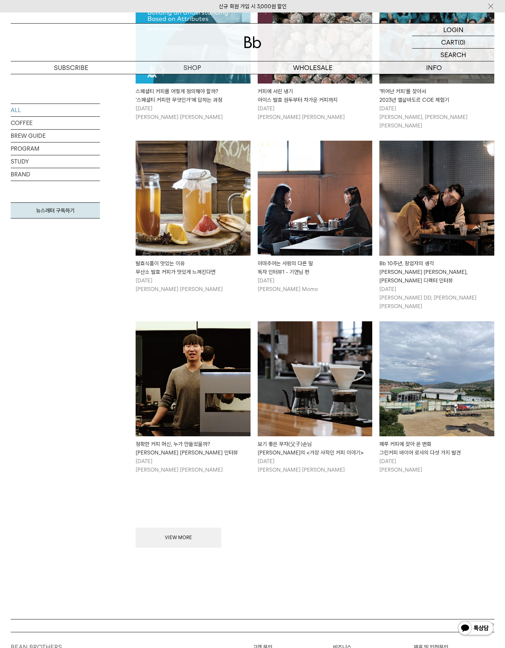
scroll to position [2271, 0]
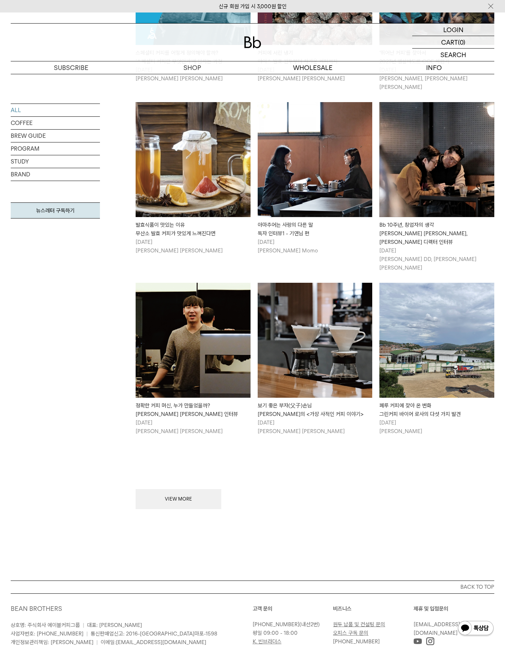
drag, startPoint x: 194, startPoint y: 434, endPoint x: 270, endPoint y: 435, distance: 76.0
click at [194, 489] on button "VIEW MORE" at bounding box center [179, 499] width 86 height 20
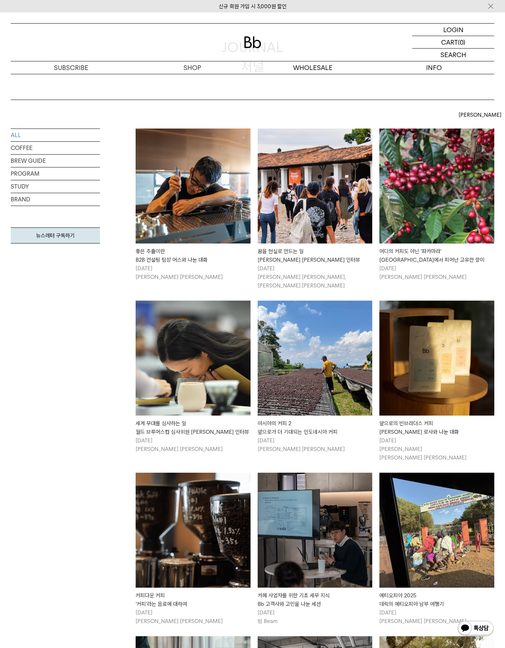
scroll to position [0, 0]
